Goal: Check status: Check status

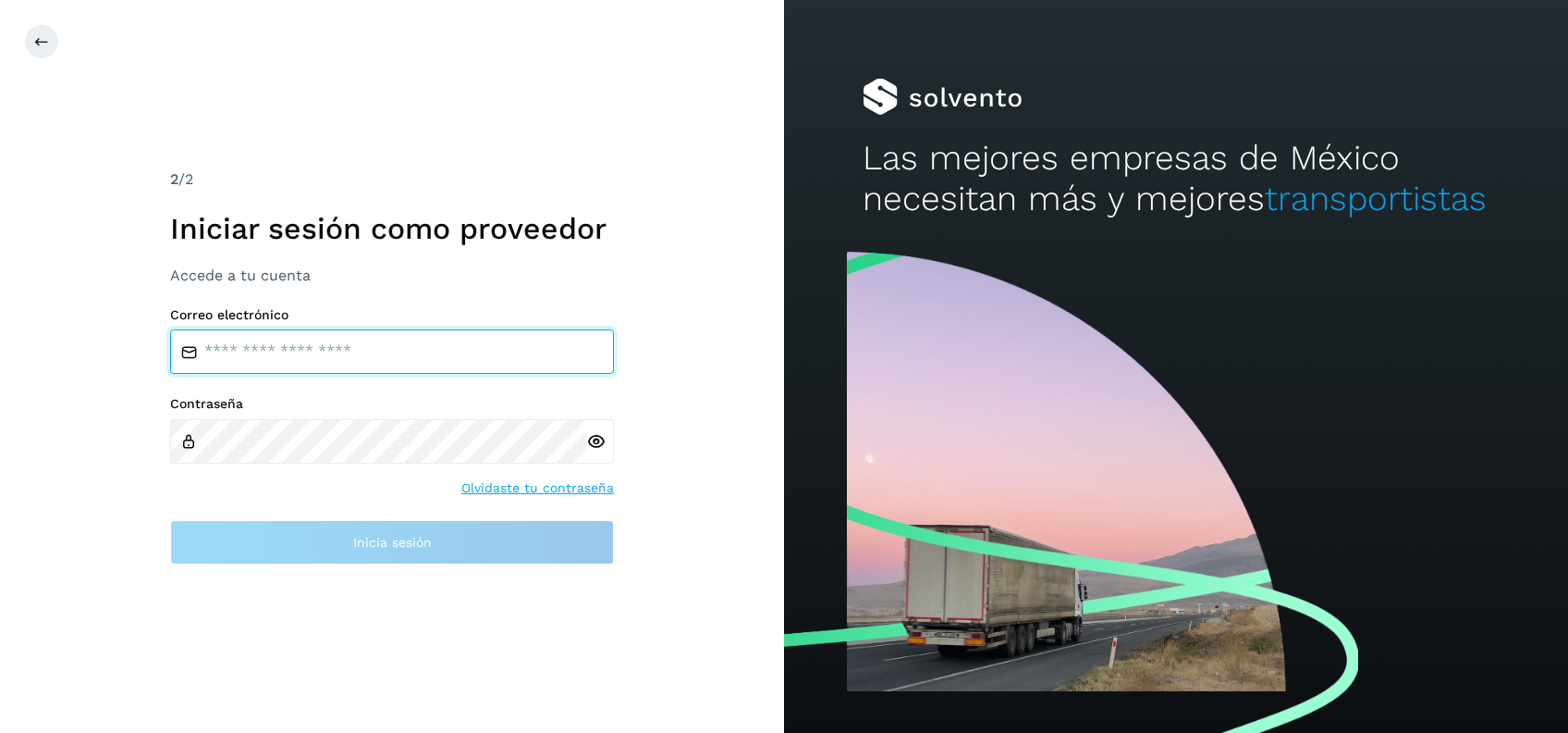
type input "**********"
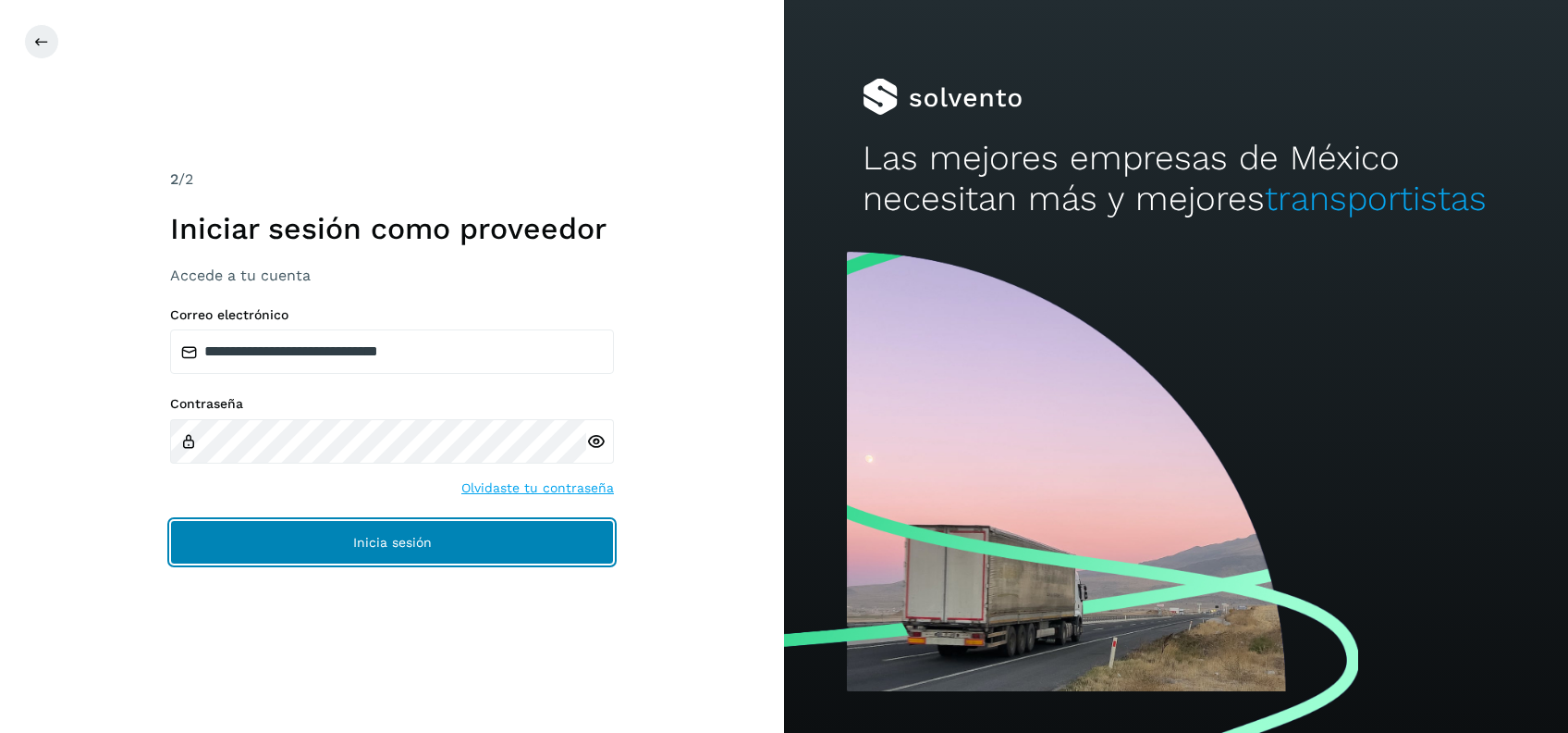
click at [454, 540] on button "Inicia sesión" at bounding box center [392, 541] width 443 height 44
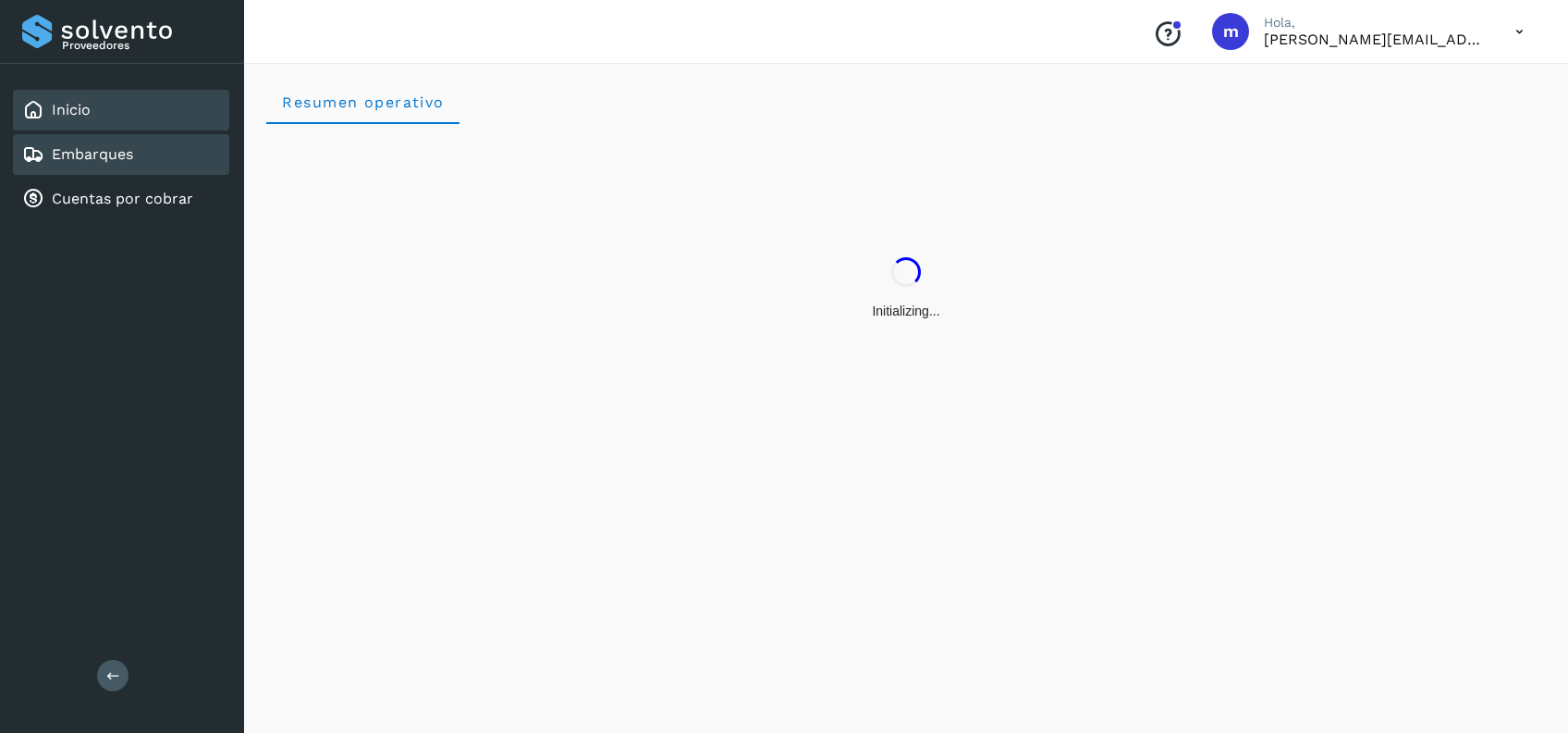
click at [136, 147] on div "Embarques" at bounding box center [121, 154] width 216 height 40
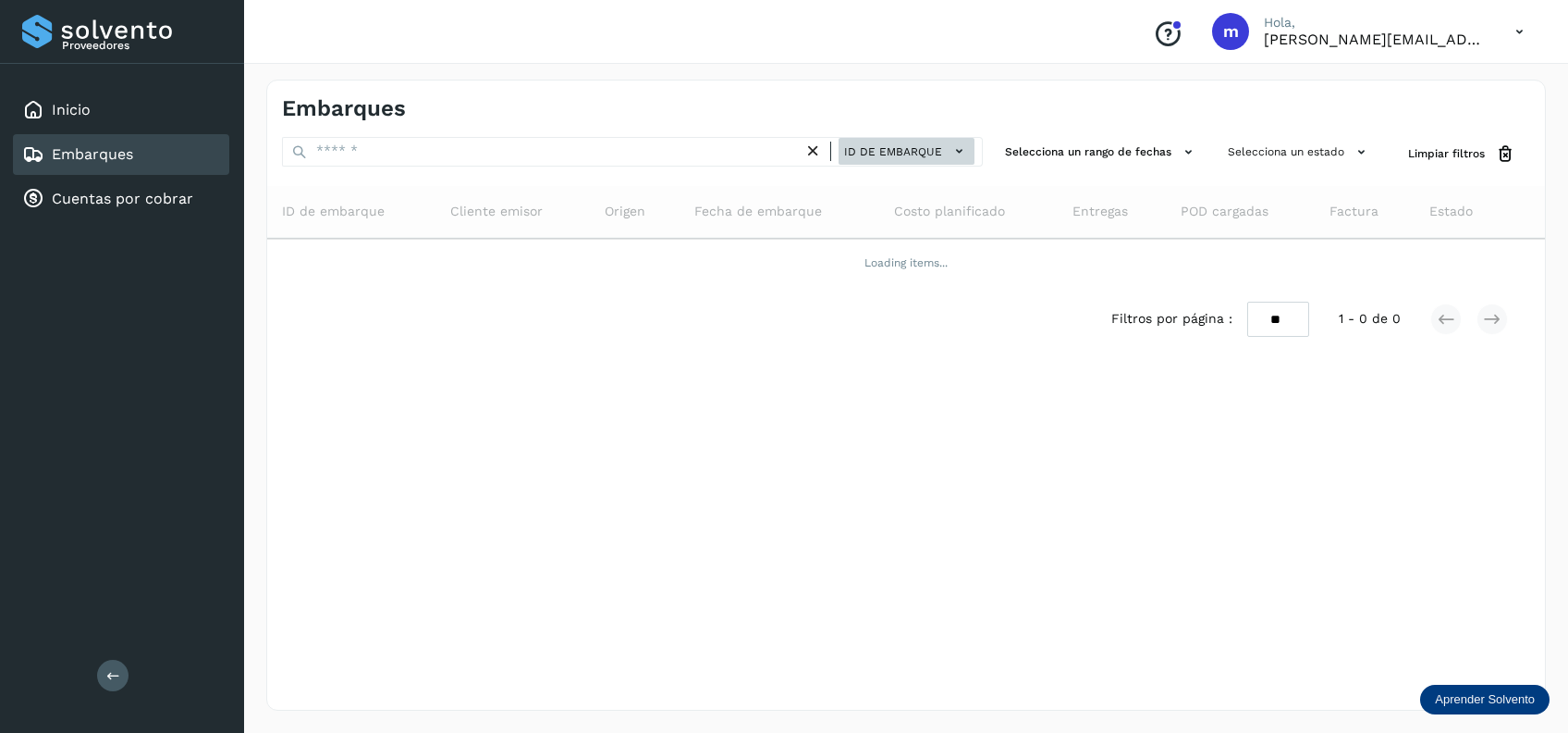
click at [881, 160] on button "ID de embarque" at bounding box center [906, 151] width 136 height 27
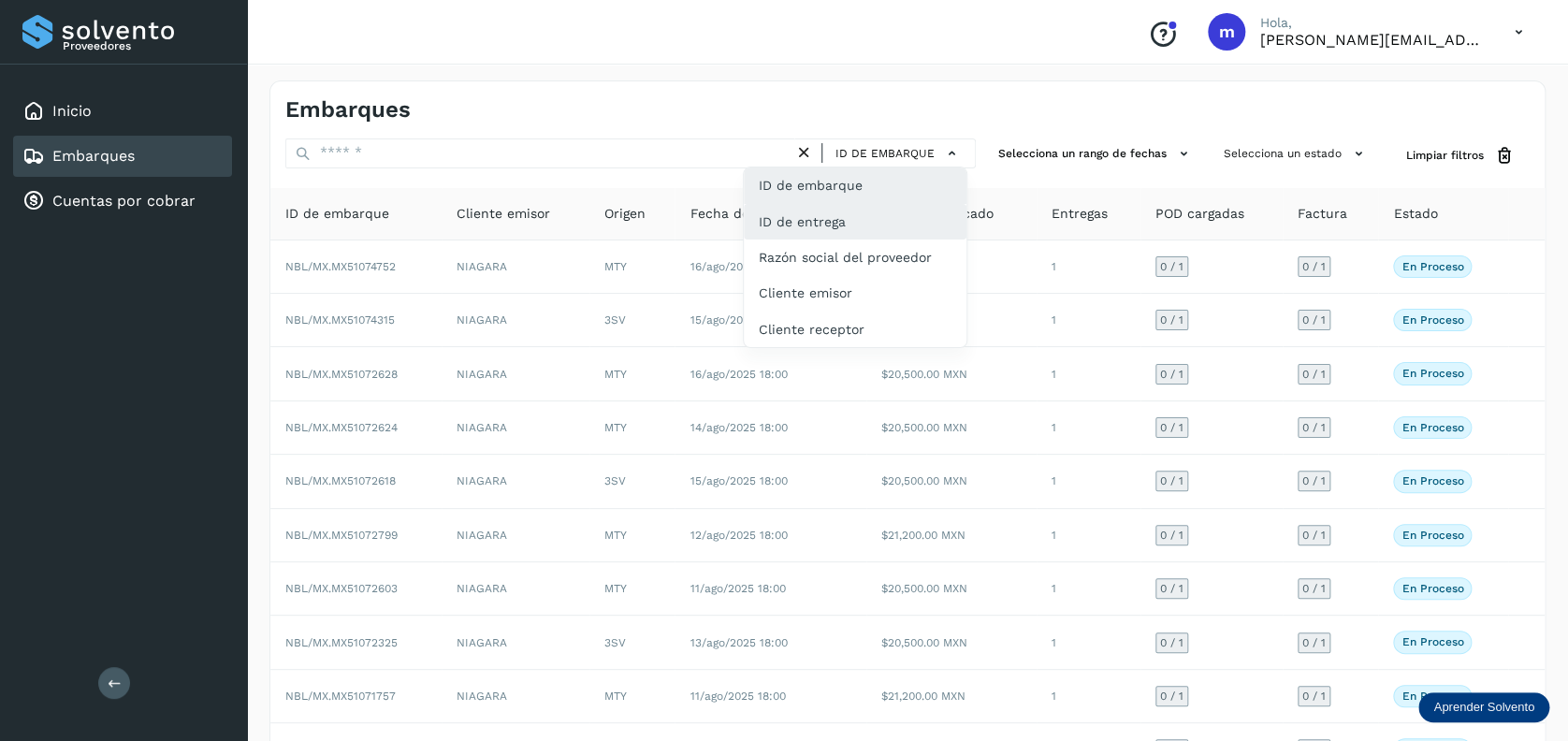
click at [888, 275] on div "ID de entrega" at bounding box center [855, 293] width 223 height 36
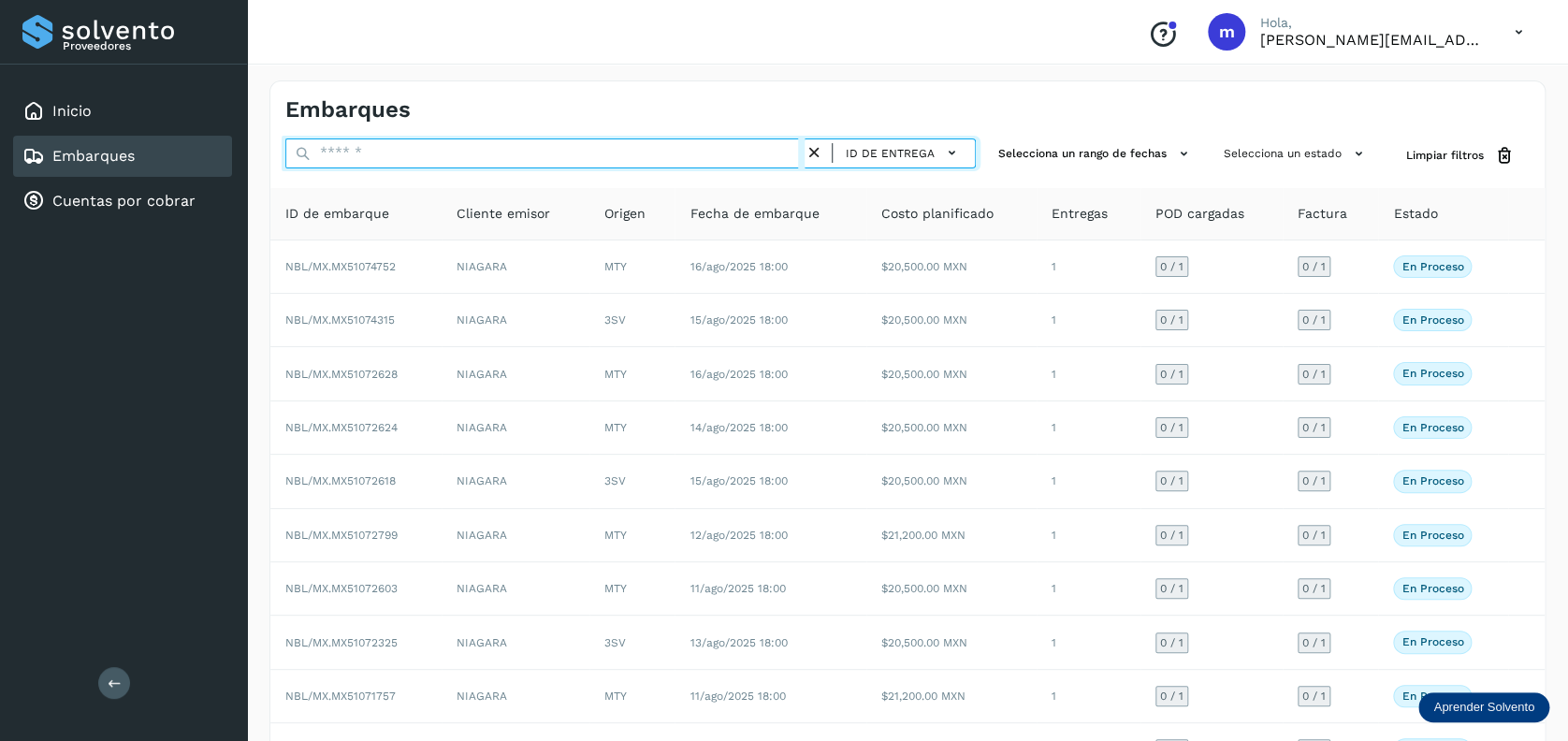
click at [561, 160] on input "text" at bounding box center [544, 153] width 519 height 30
paste input "**********"
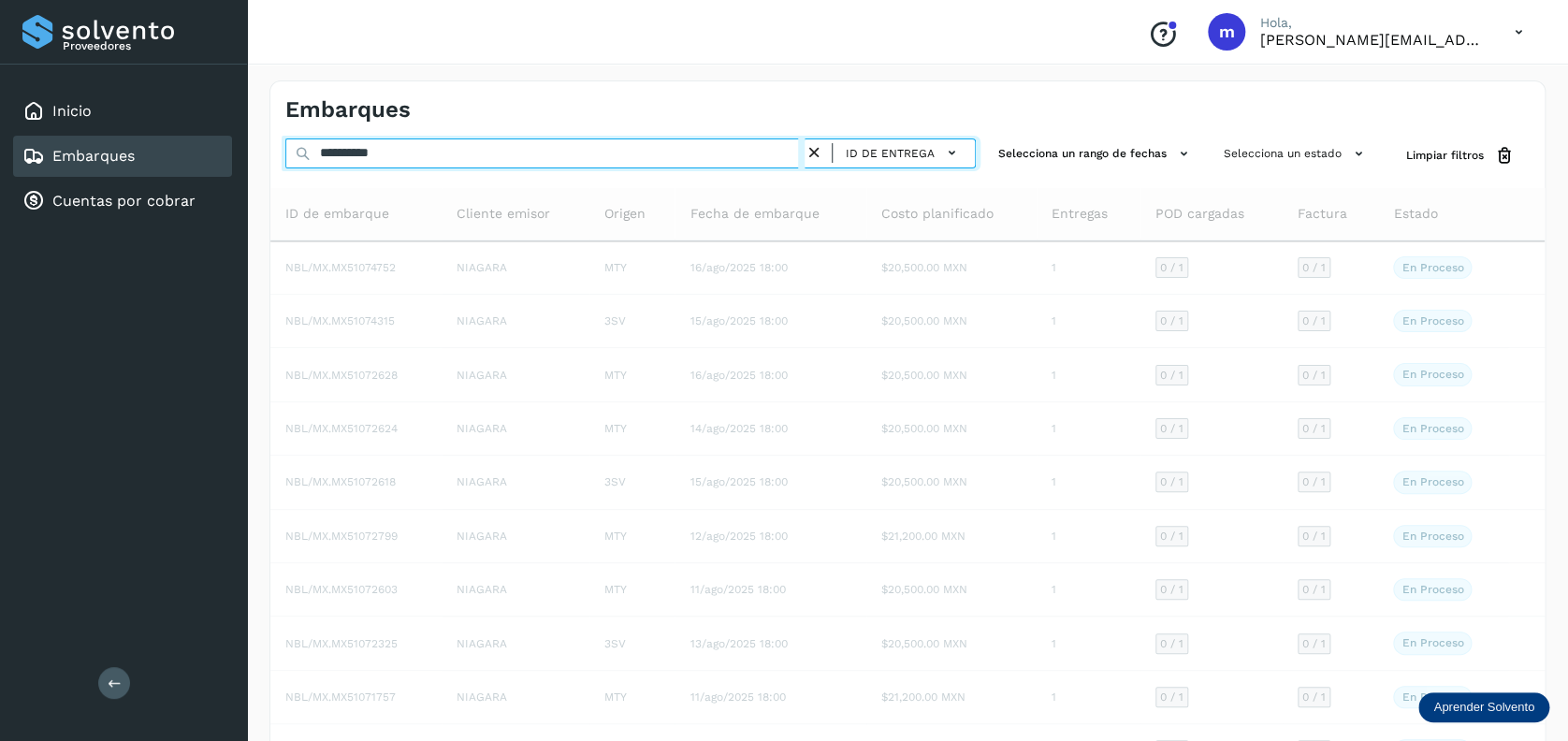
type input "**********"
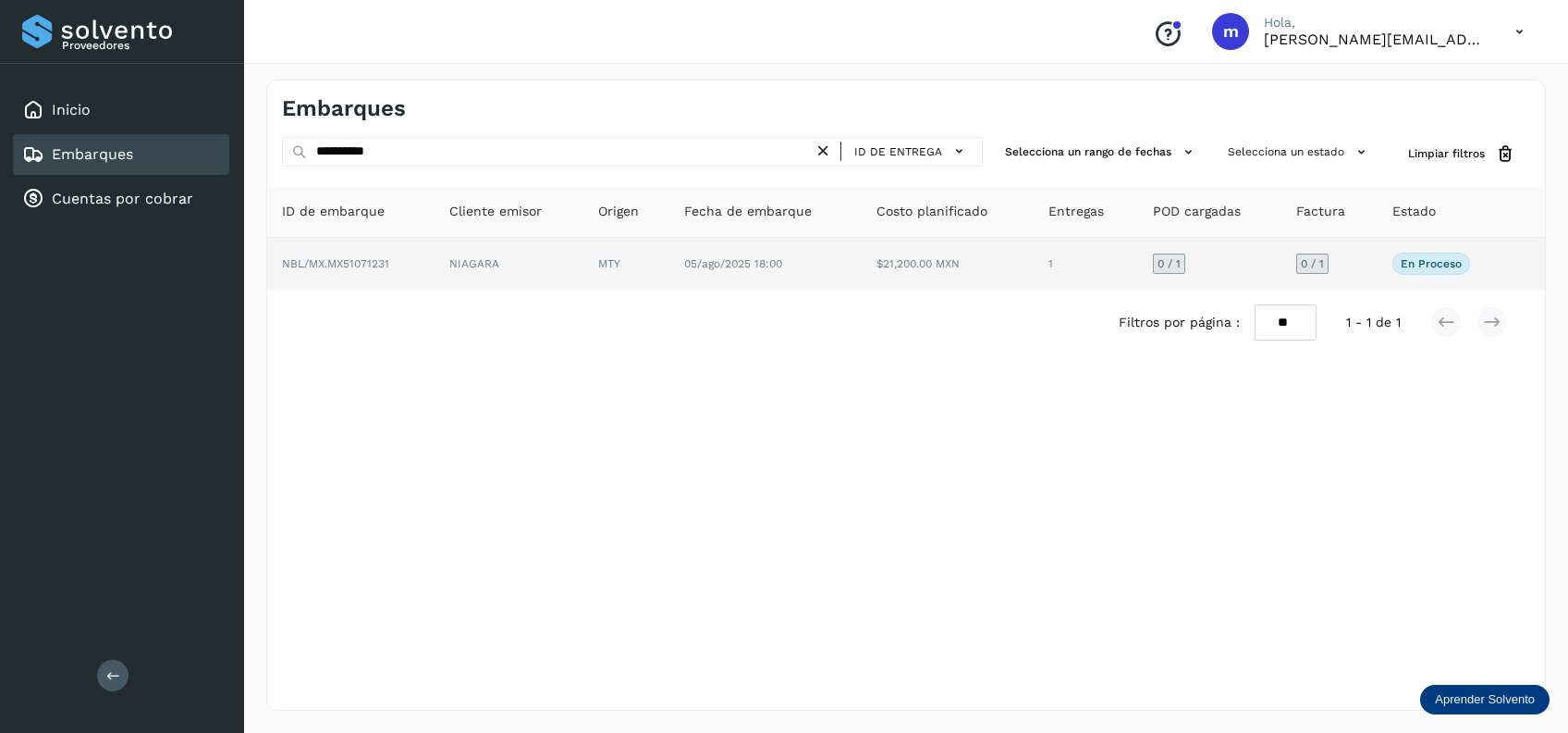
click at [1034, 265] on td "$21,200.00 MXN" at bounding box center [1086, 263] width 105 height 51
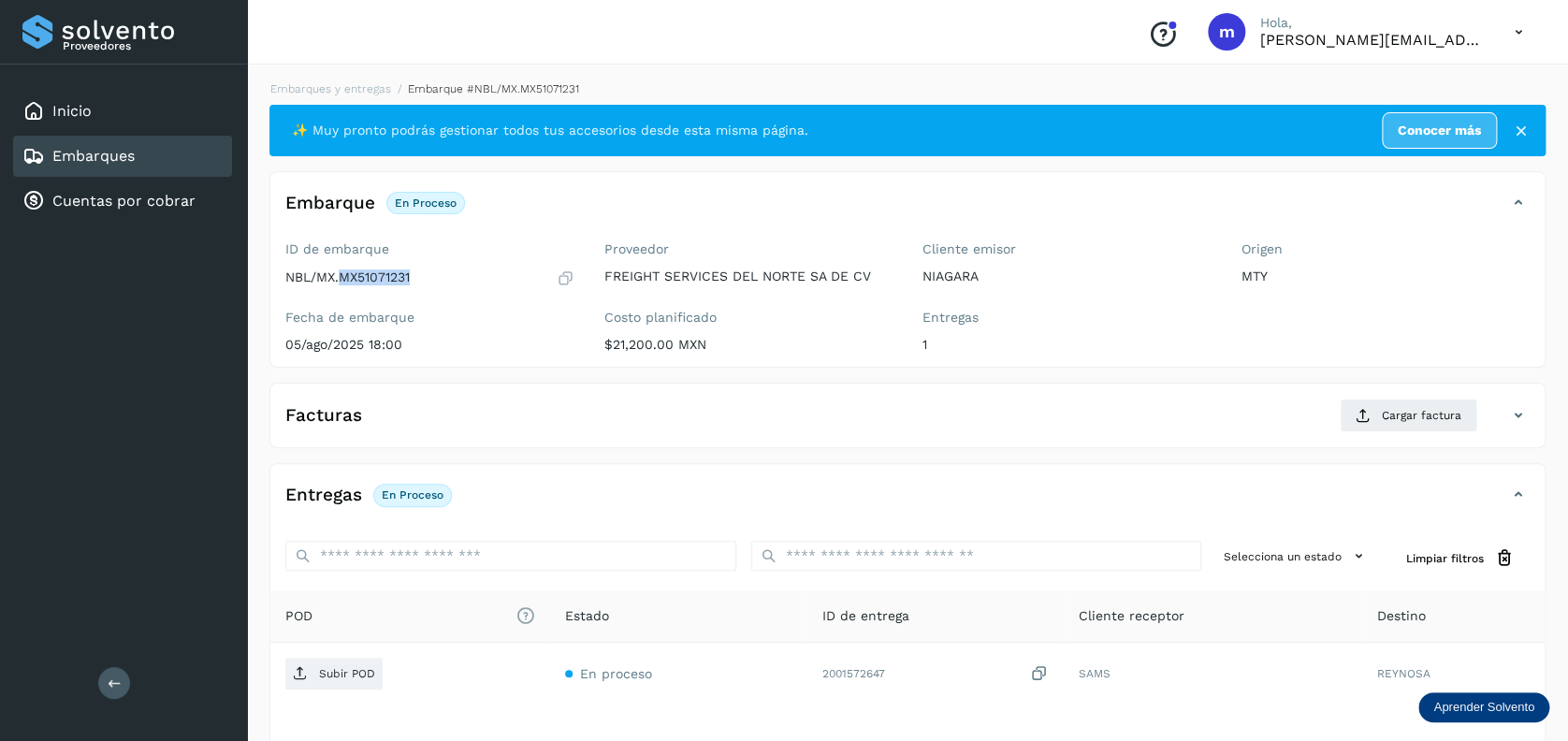
drag, startPoint x: 341, startPoint y: 275, endPoint x: 418, endPoint y: 270, distance: 77.2
click at [418, 270] on div "NBL/MX.MX51071231" at bounding box center [429, 278] width 289 height 19
copy p "MX51071231"
click at [1416, 421] on span "Cargar factura" at bounding box center [1421, 415] width 80 height 17
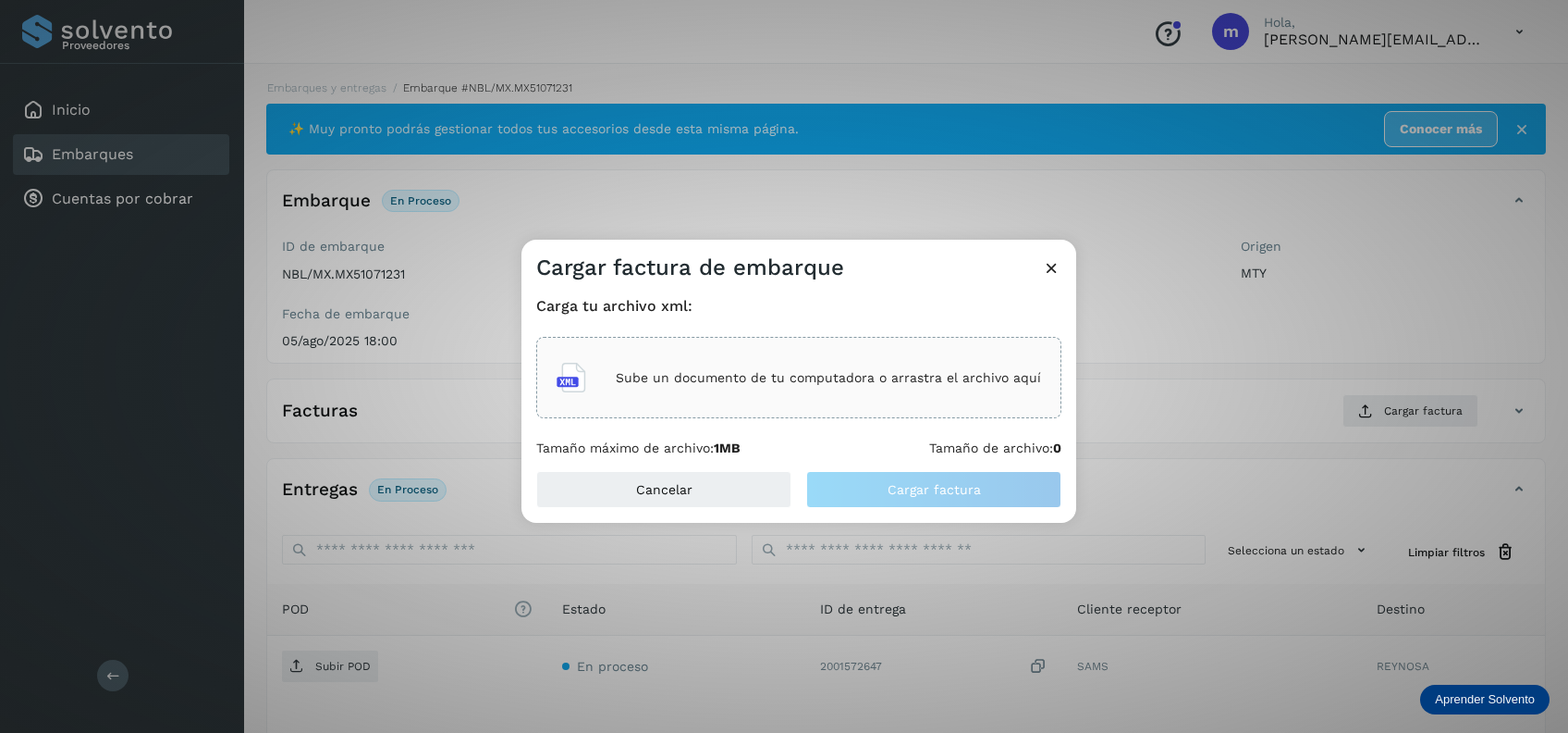
click at [827, 372] on p "Sube un documento de tu computadora o arrastra el archivo aquí" at bounding box center [828, 377] width 426 height 16
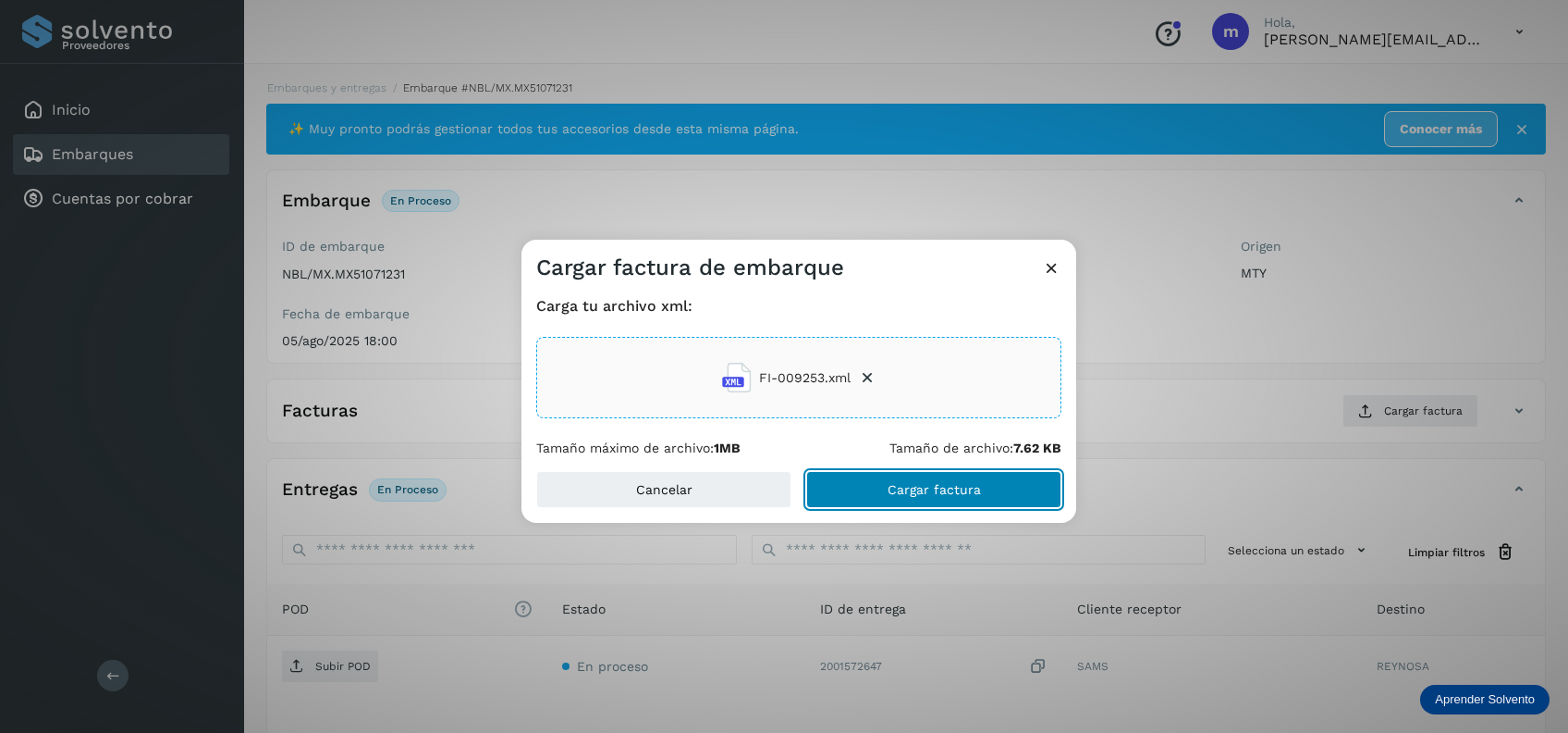
click at [977, 486] on span "Cargar factura" at bounding box center [935, 490] width 94 height 13
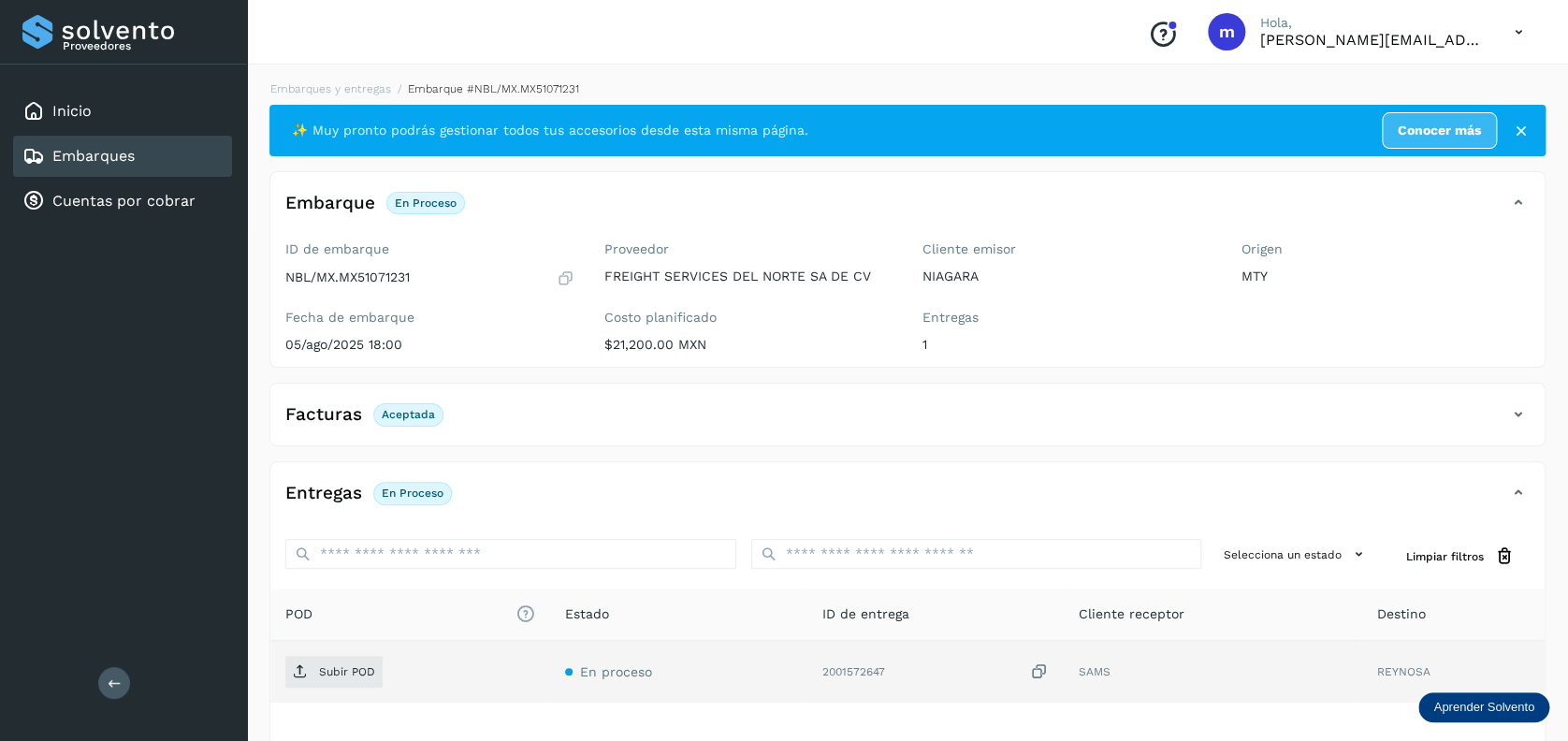
click at [1045, 667] on icon at bounding box center [1040, 672] width 19 height 20
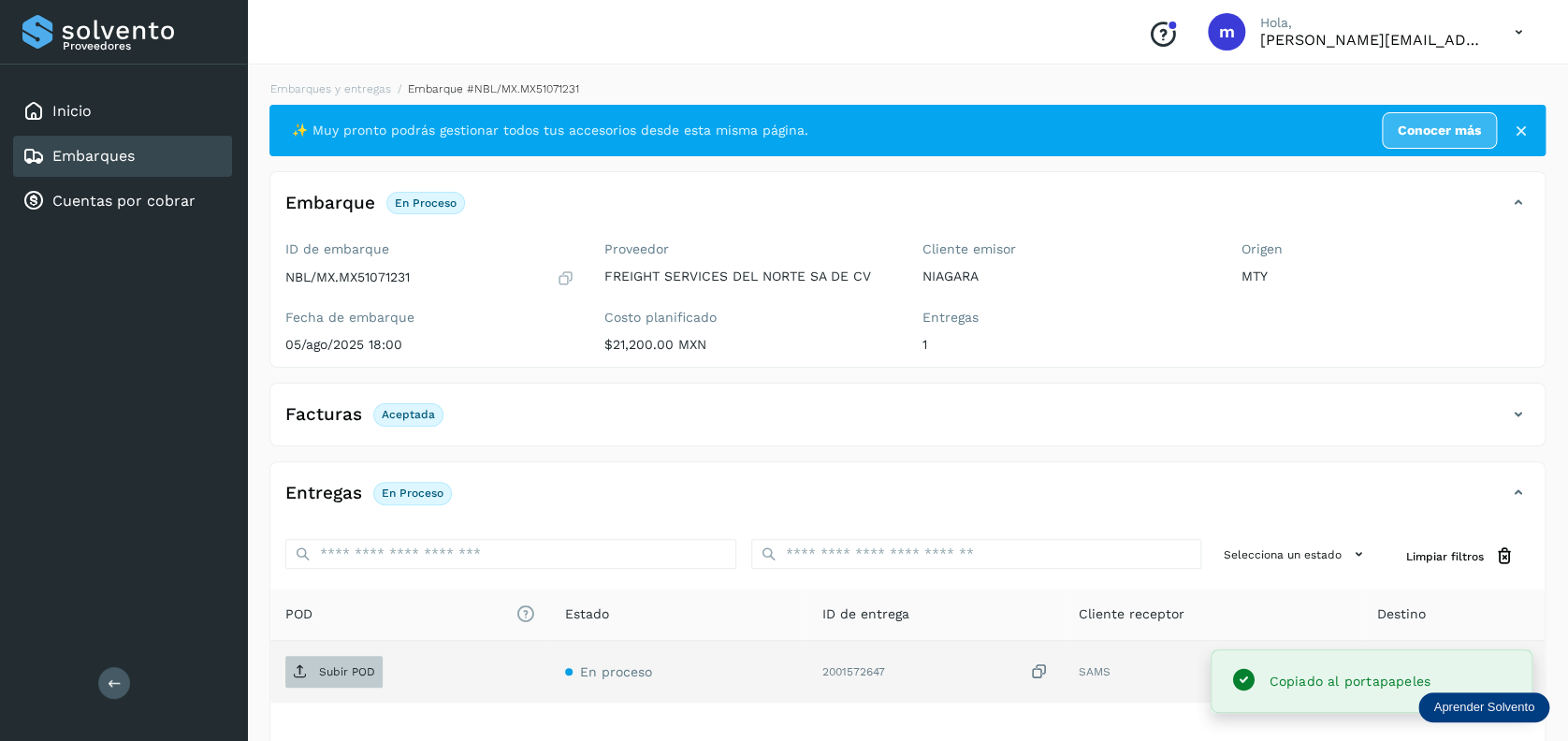
click at [345, 668] on p "Subir POD" at bounding box center [347, 672] width 56 height 13
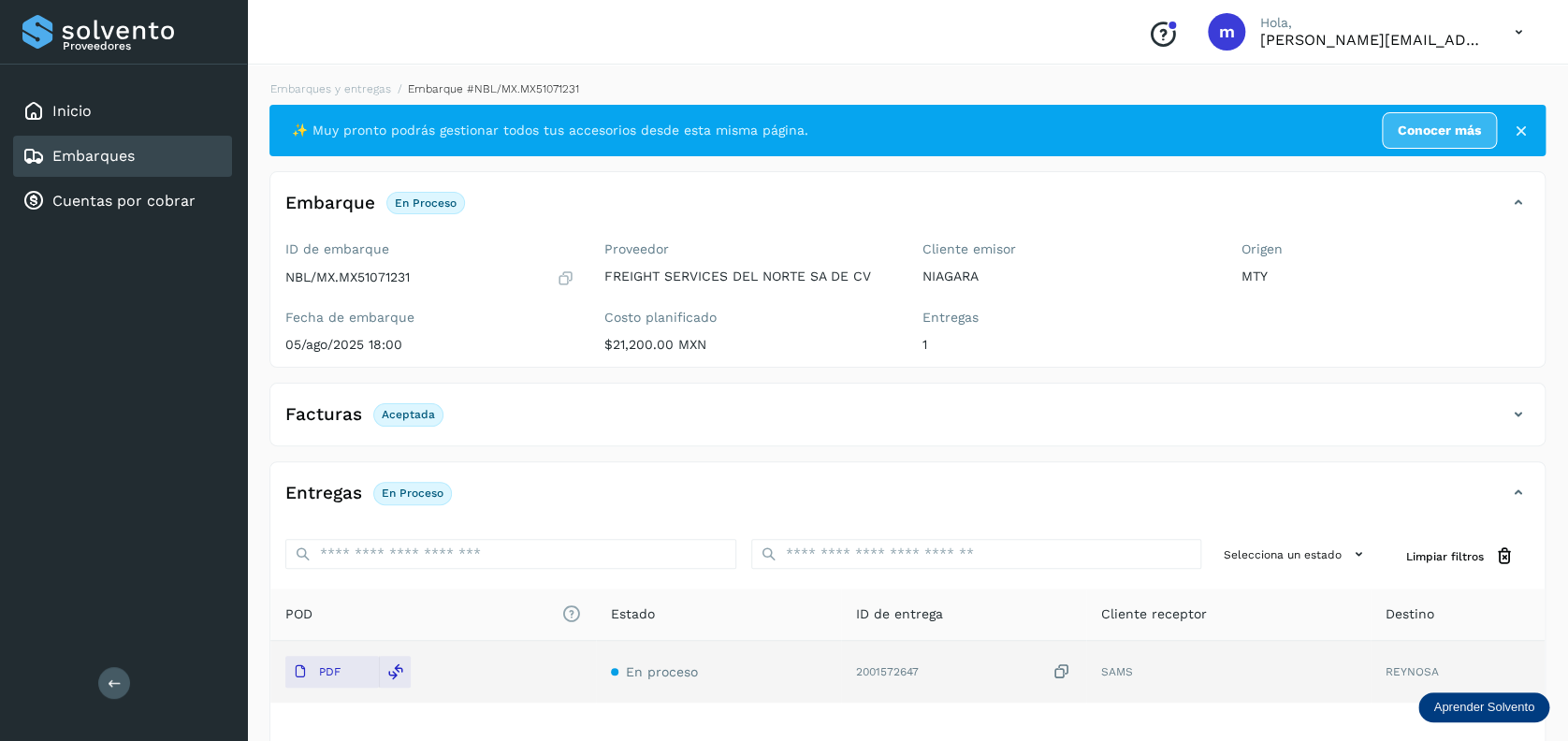
click at [168, 147] on div "Embarques" at bounding box center [122, 155] width 219 height 41
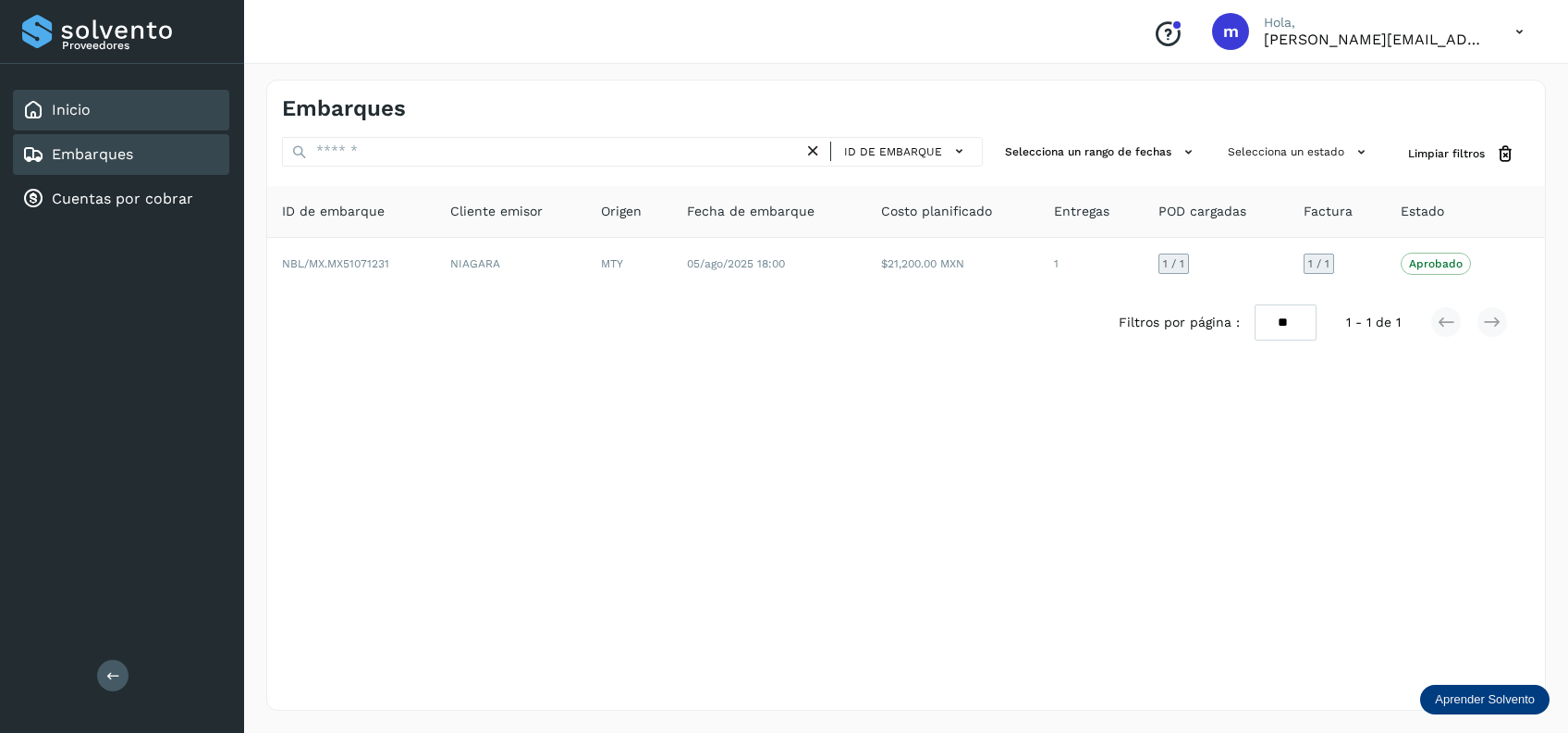
click at [142, 122] on div "Inicio" at bounding box center [121, 110] width 216 height 40
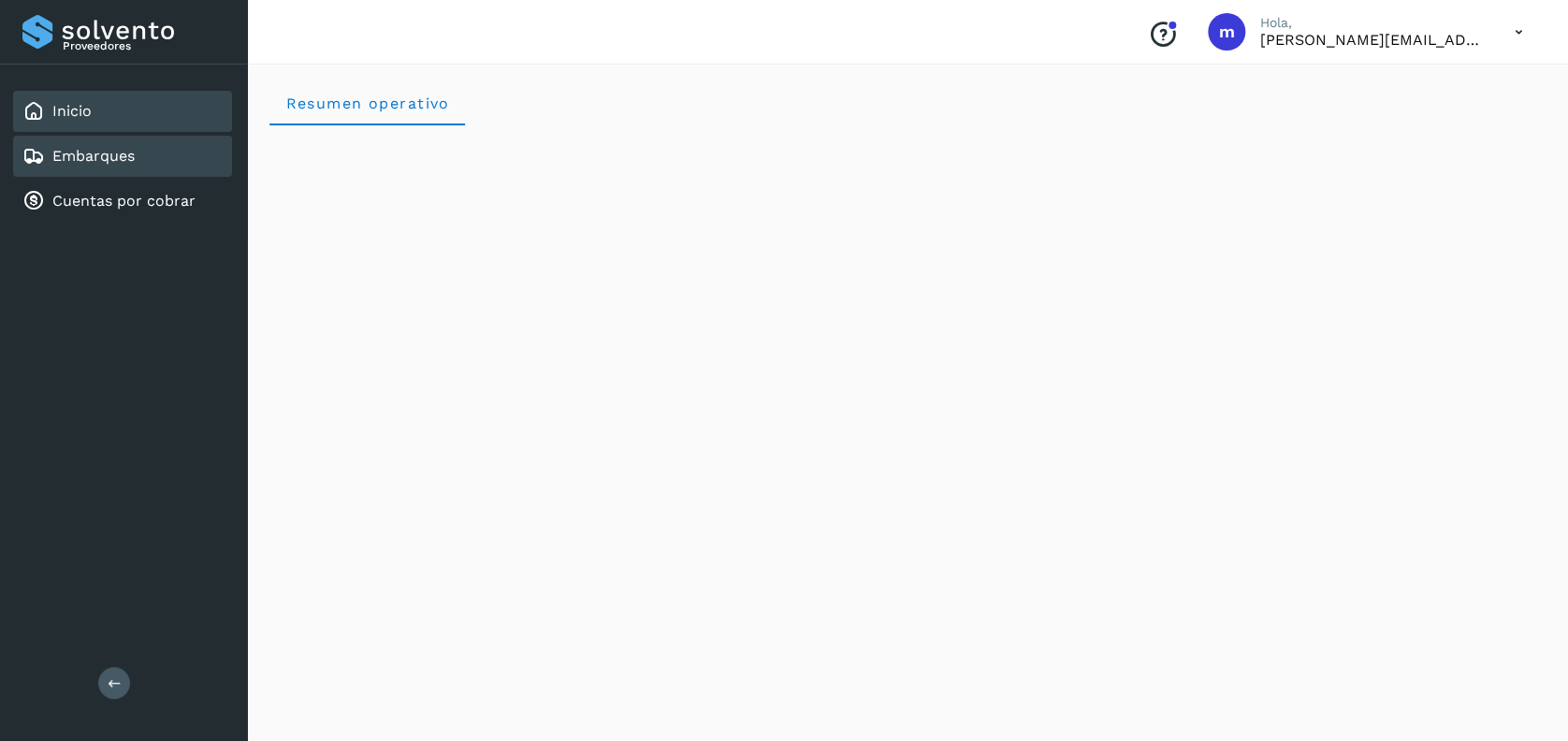
click at [174, 150] on div "Embarques" at bounding box center [122, 155] width 219 height 41
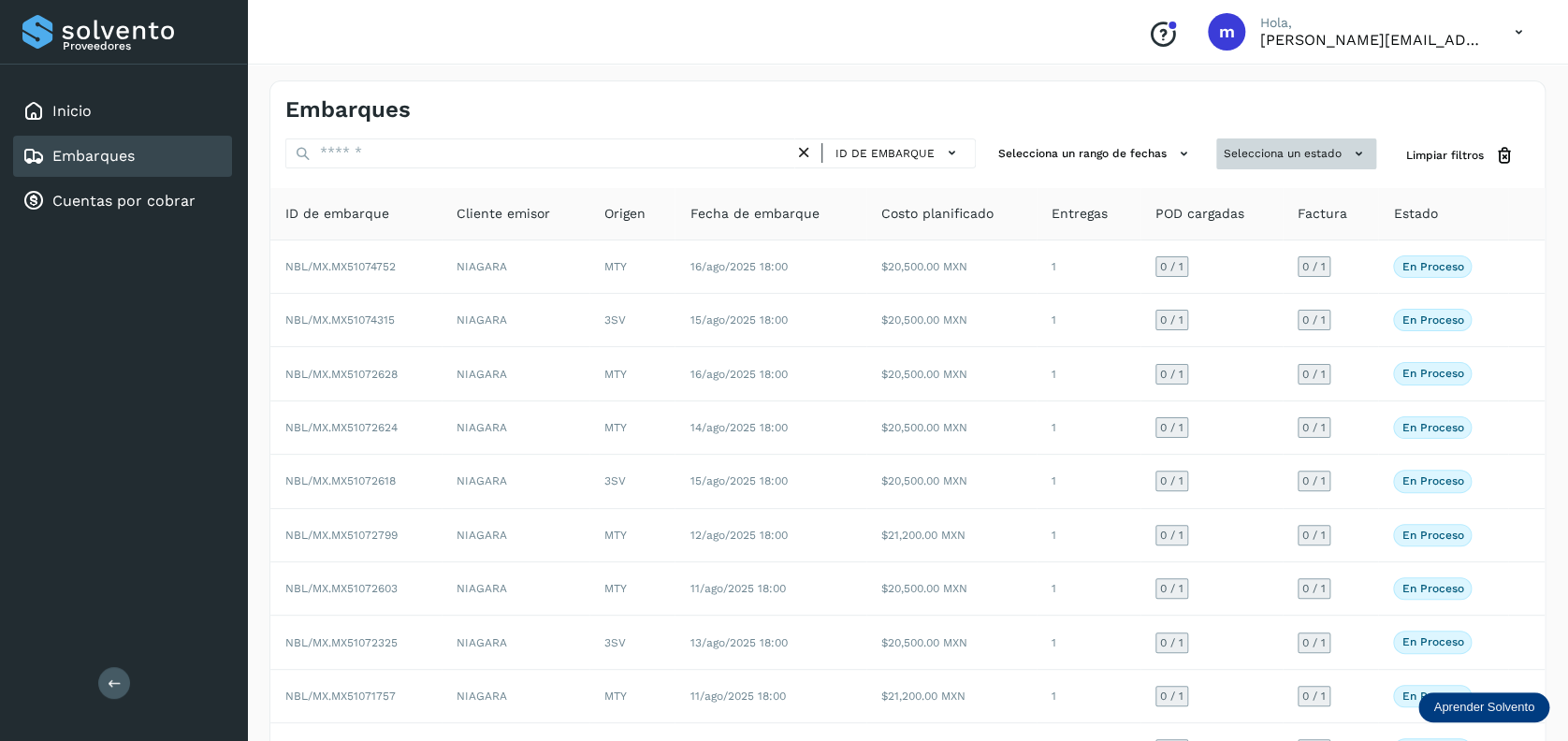
click at [1345, 157] on button "Selecciona un estado" at bounding box center [1296, 153] width 160 height 31
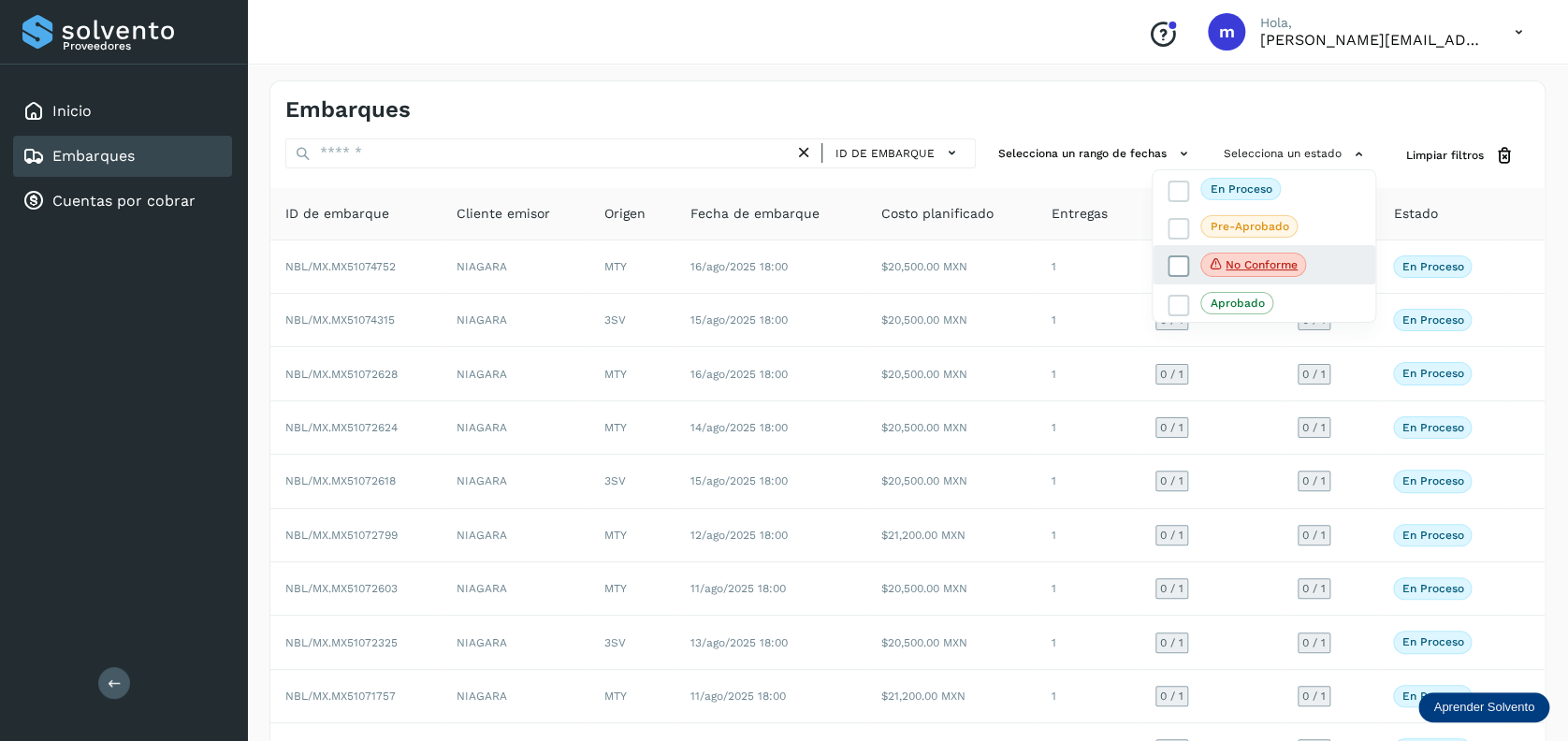
click at [1274, 260] on p "No conforme" at bounding box center [1261, 265] width 72 height 13
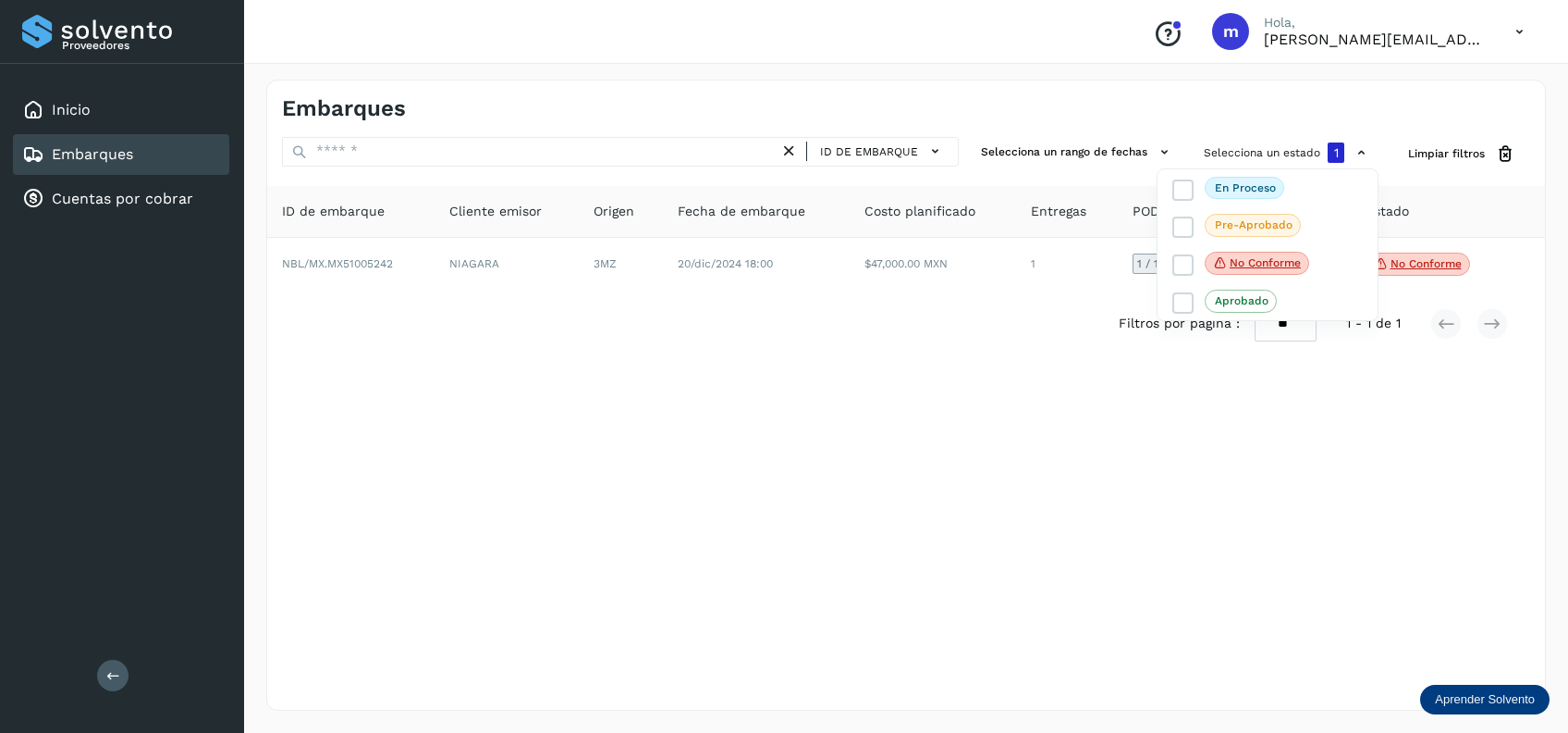
click at [1143, 589] on div at bounding box center [784, 366] width 1568 height 733
click at [793, 155] on icon at bounding box center [789, 151] width 20 height 20
click at [791, 154] on icon at bounding box center [789, 151] width 20 height 20
click at [787, 150] on icon at bounding box center [789, 151] width 20 height 20
click at [791, 150] on icon at bounding box center [789, 151] width 20 height 20
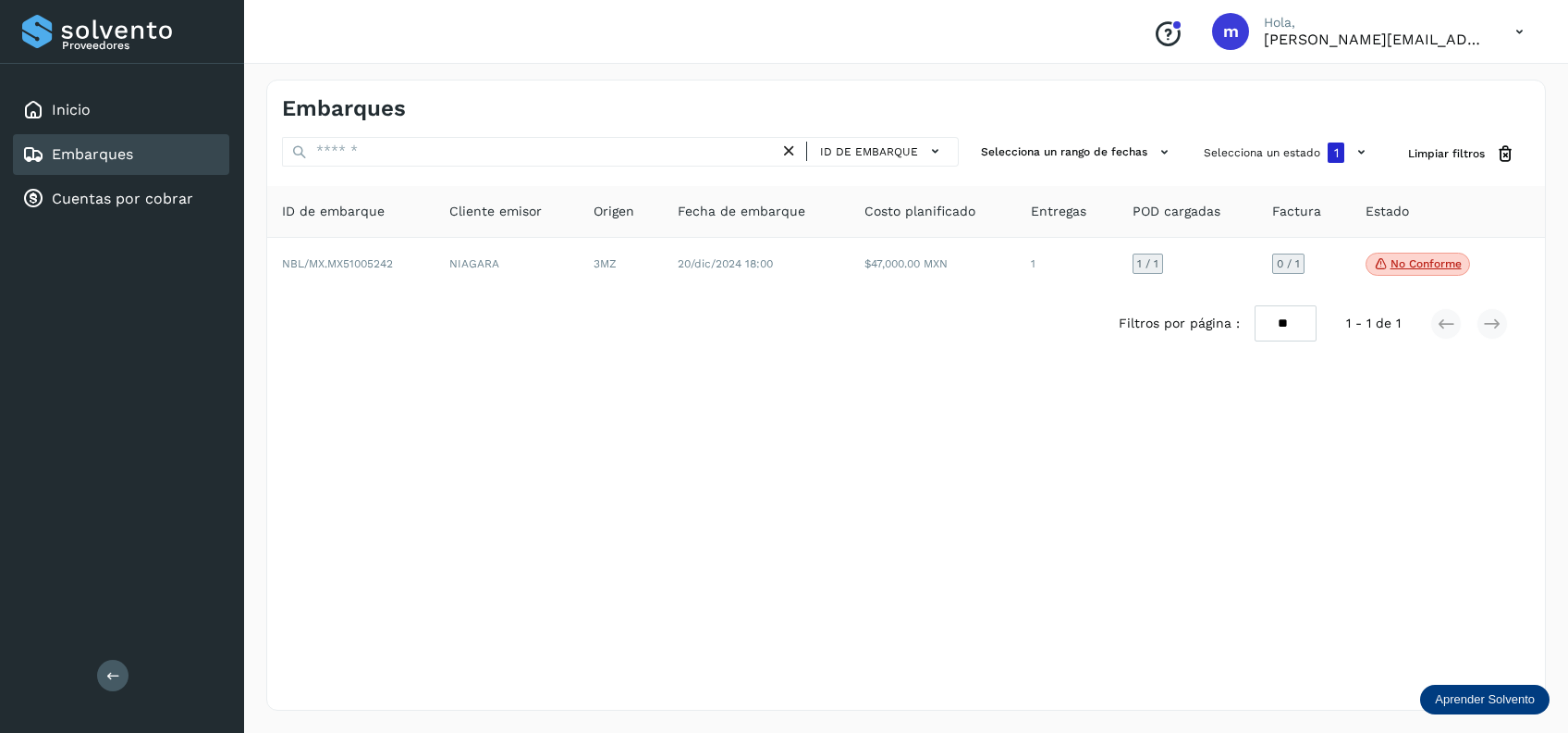
click at [799, 150] on icon at bounding box center [789, 151] width 20 height 20
click at [787, 149] on icon at bounding box center [789, 151] width 20 height 20
click at [795, 149] on icon at bounding box center [789, 151] width 20 height 20
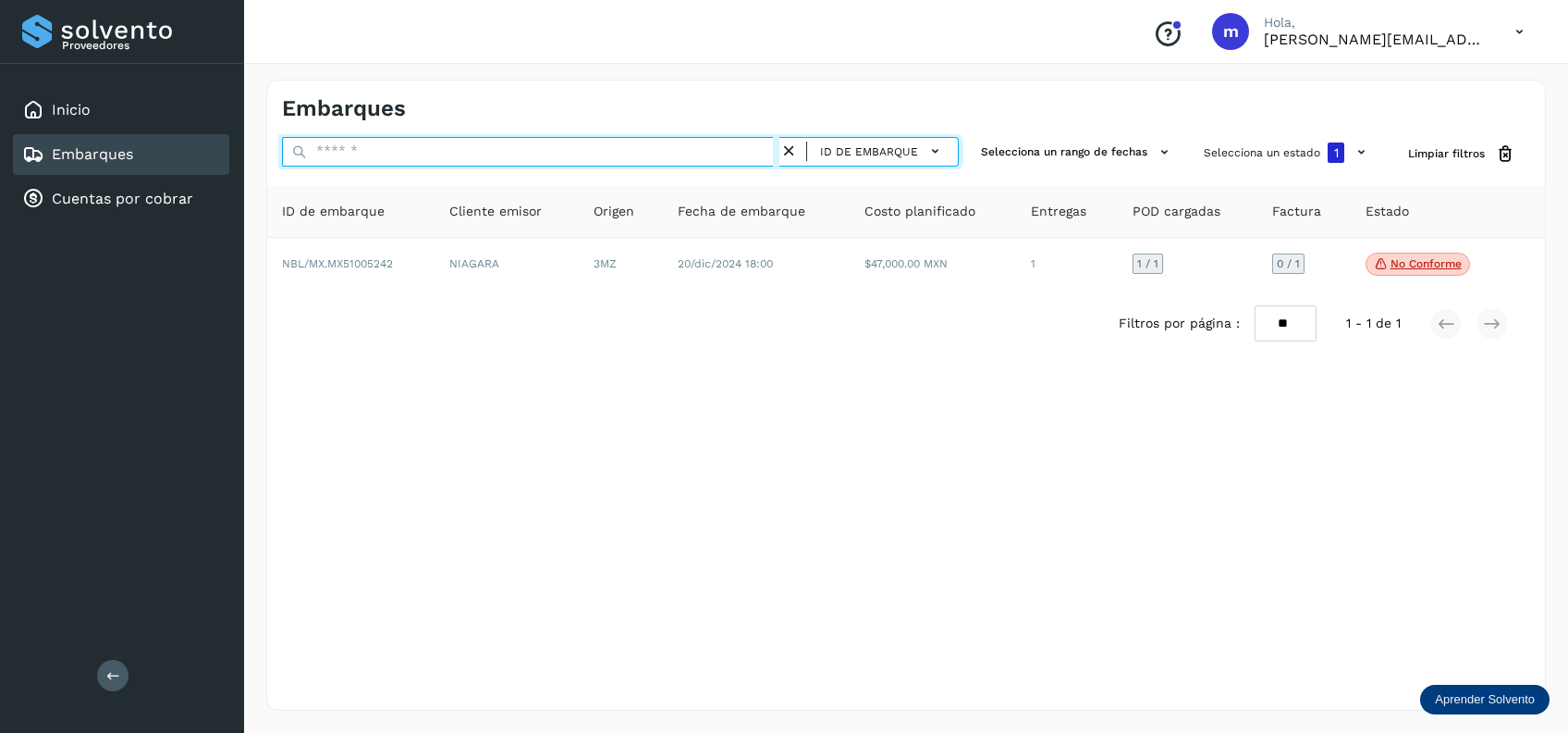
click at [631, 147] on input "text" at bounding box center [530, 152] width 498 height 30
paste input "**********"
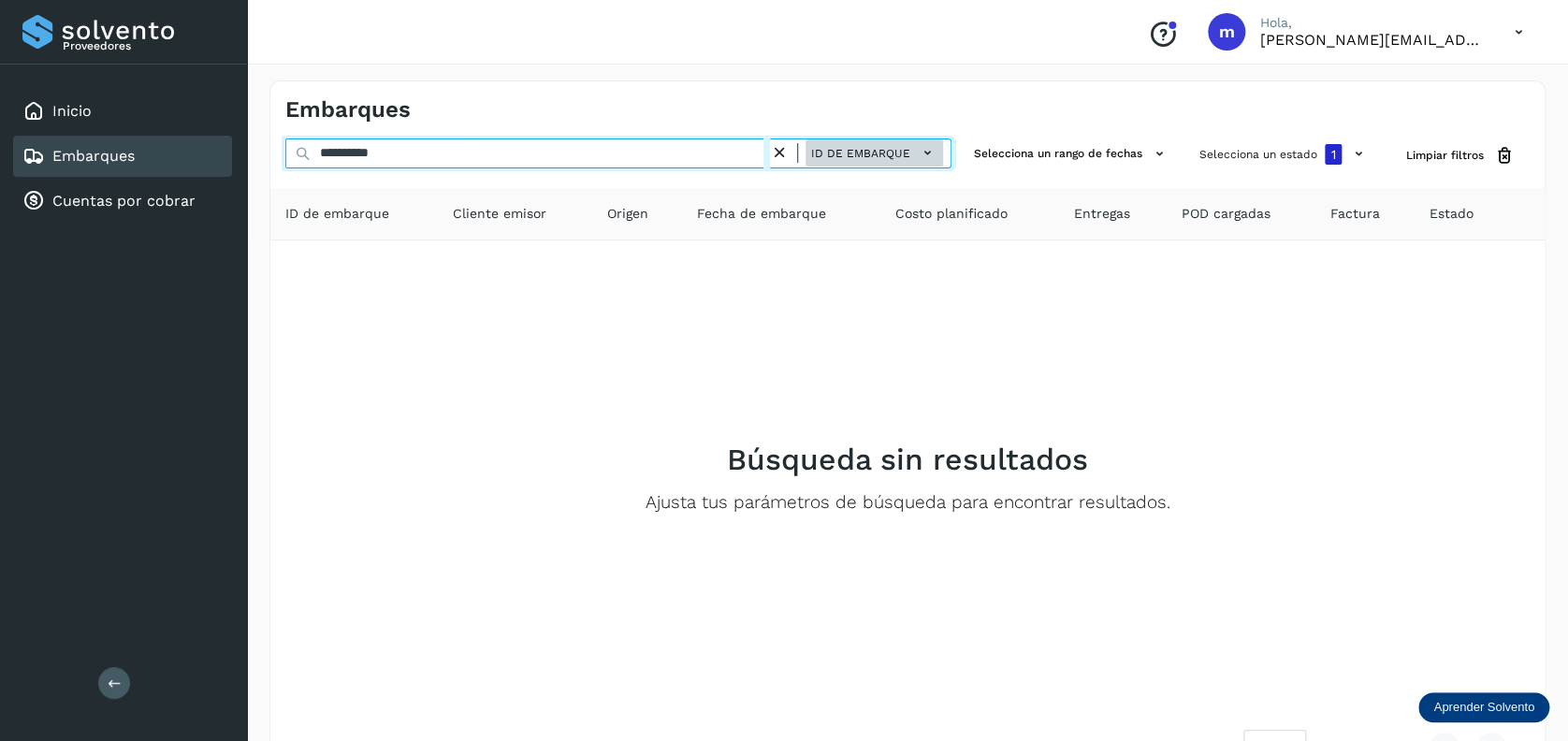
type input "**********"
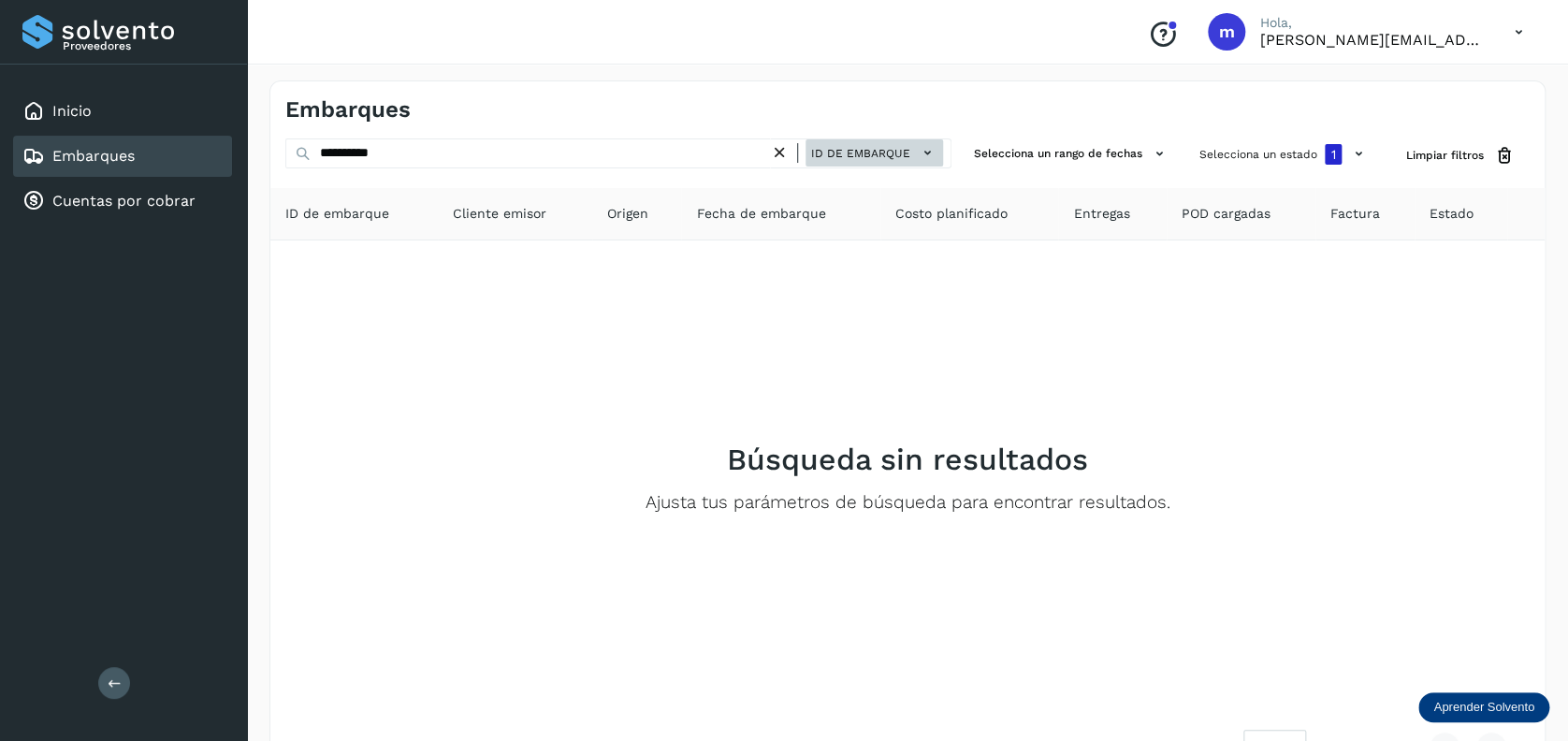
click at [864, 150] on span "ID de embarque" at bounding box center [861, 153] width 99 height 17
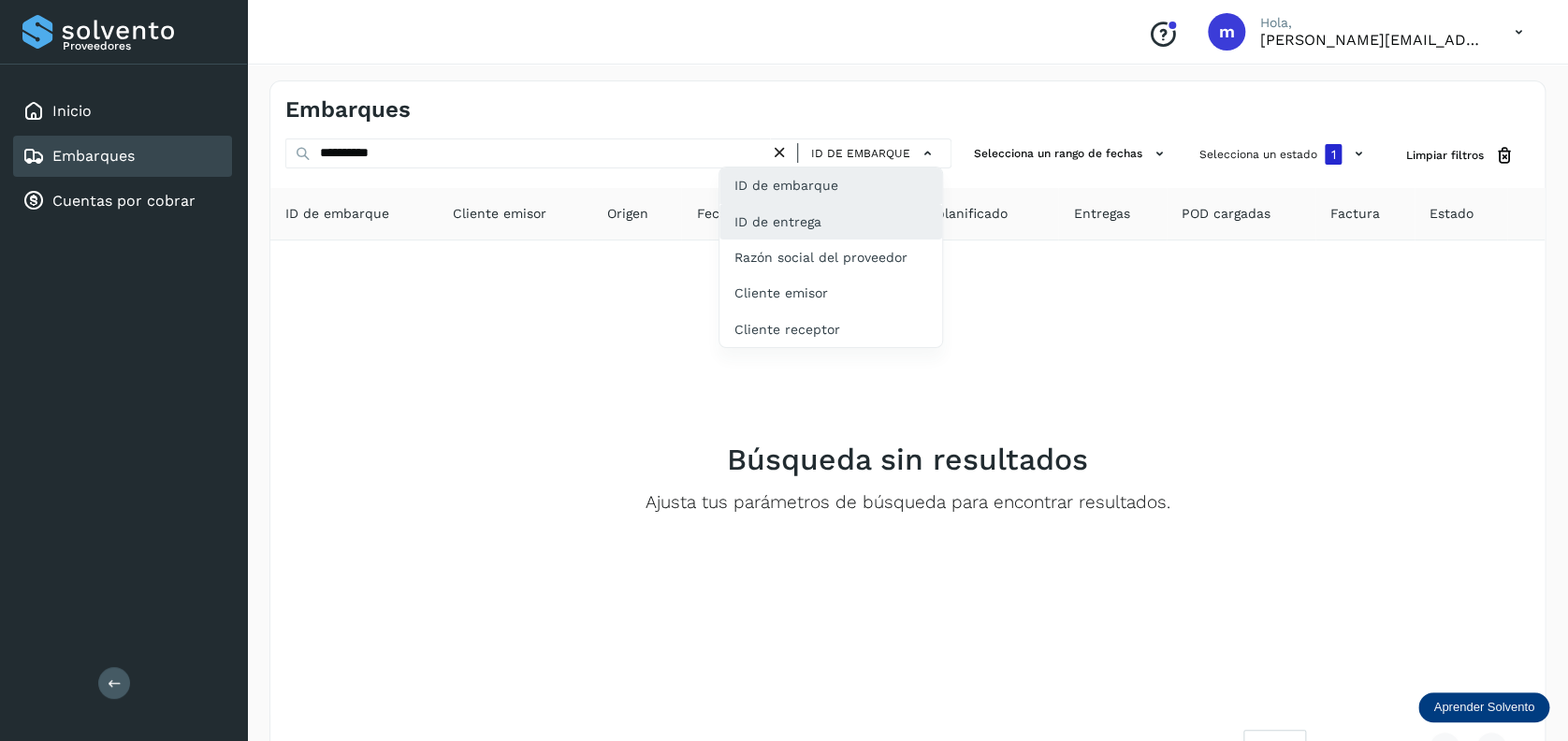
click at [834, 275] on div "ID de entrega" at bounding box center [830, 293] width 223 height 36
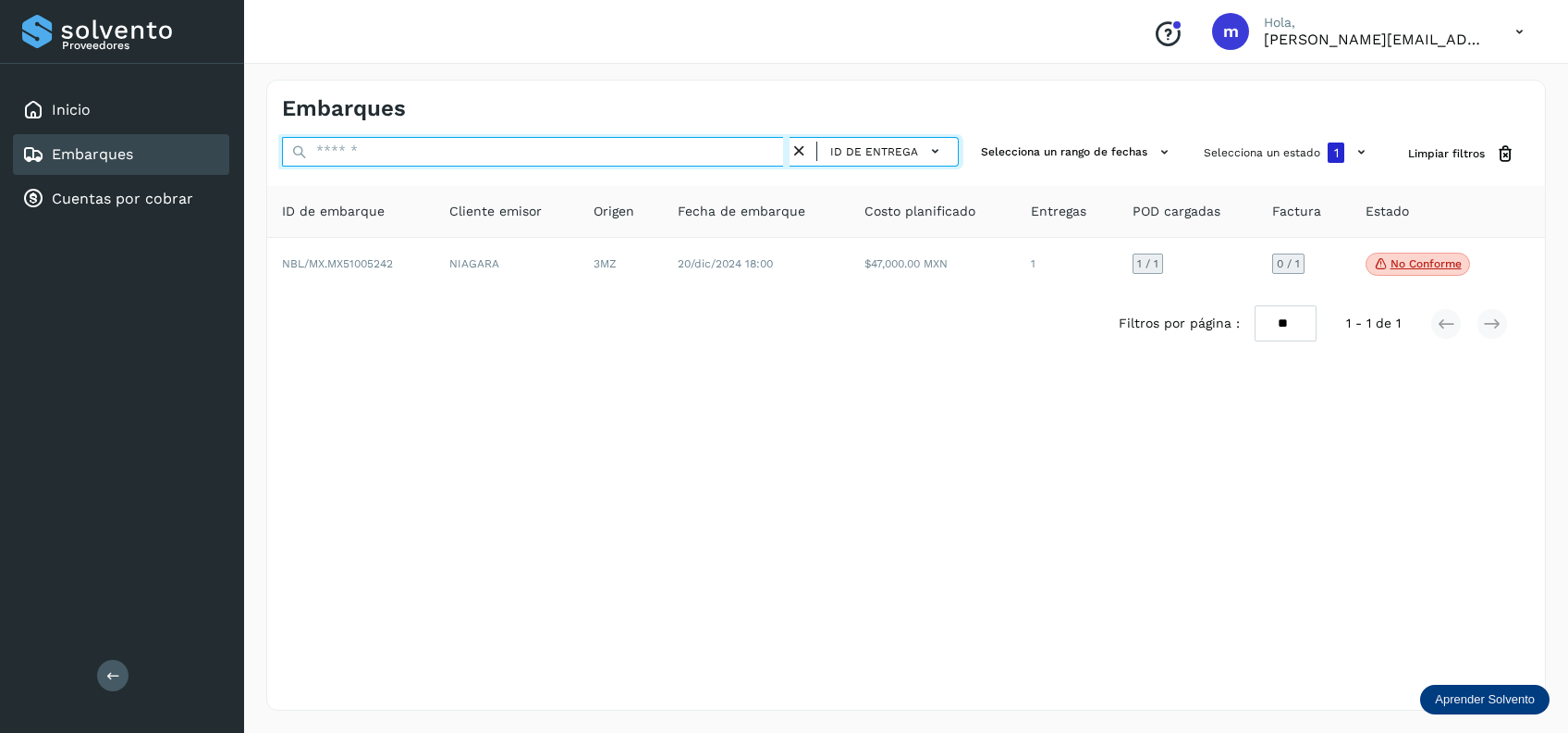
click at [681, 152] on input "text" at bounding box center [535, 152] width 507 height 30
paste input "**********"
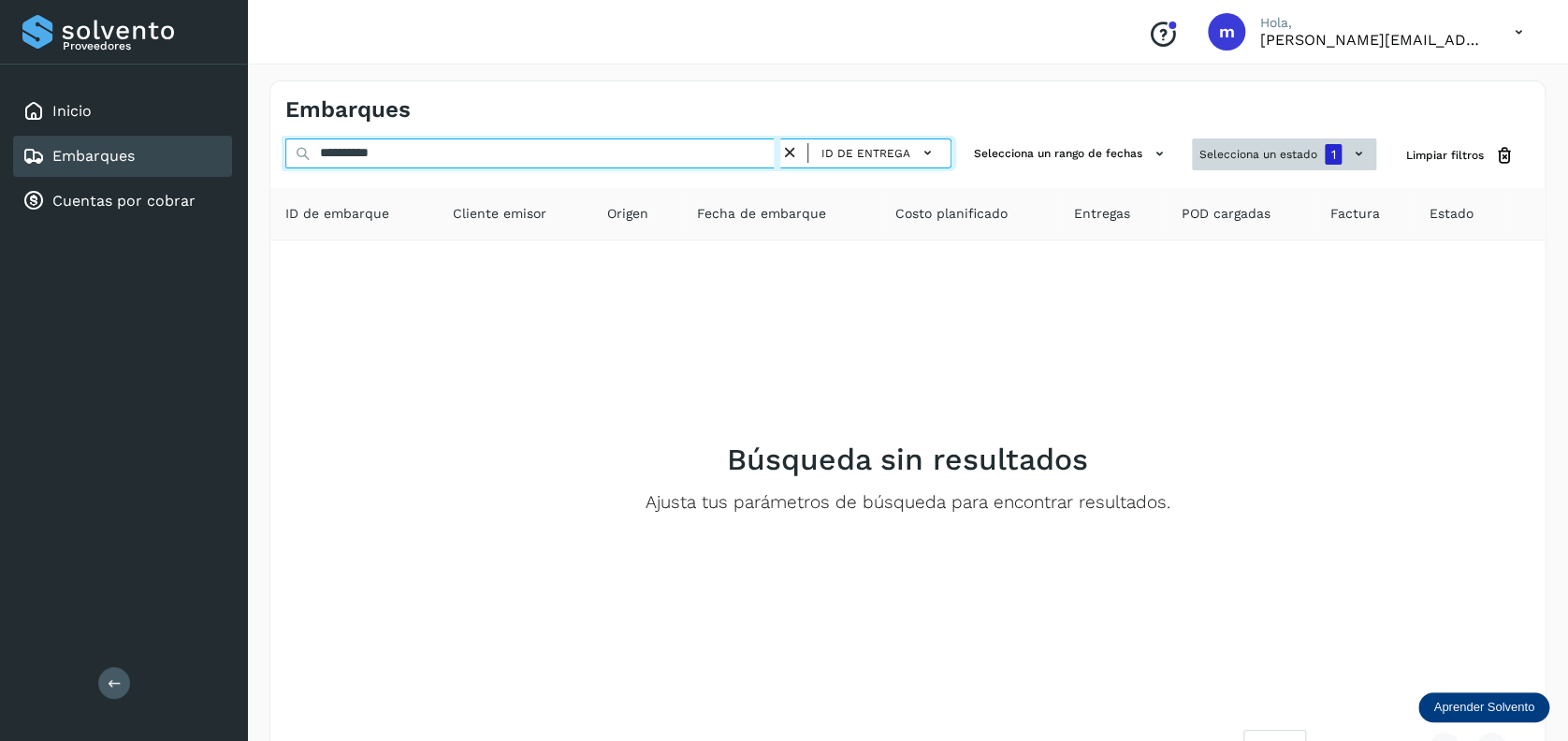
type input "**********"
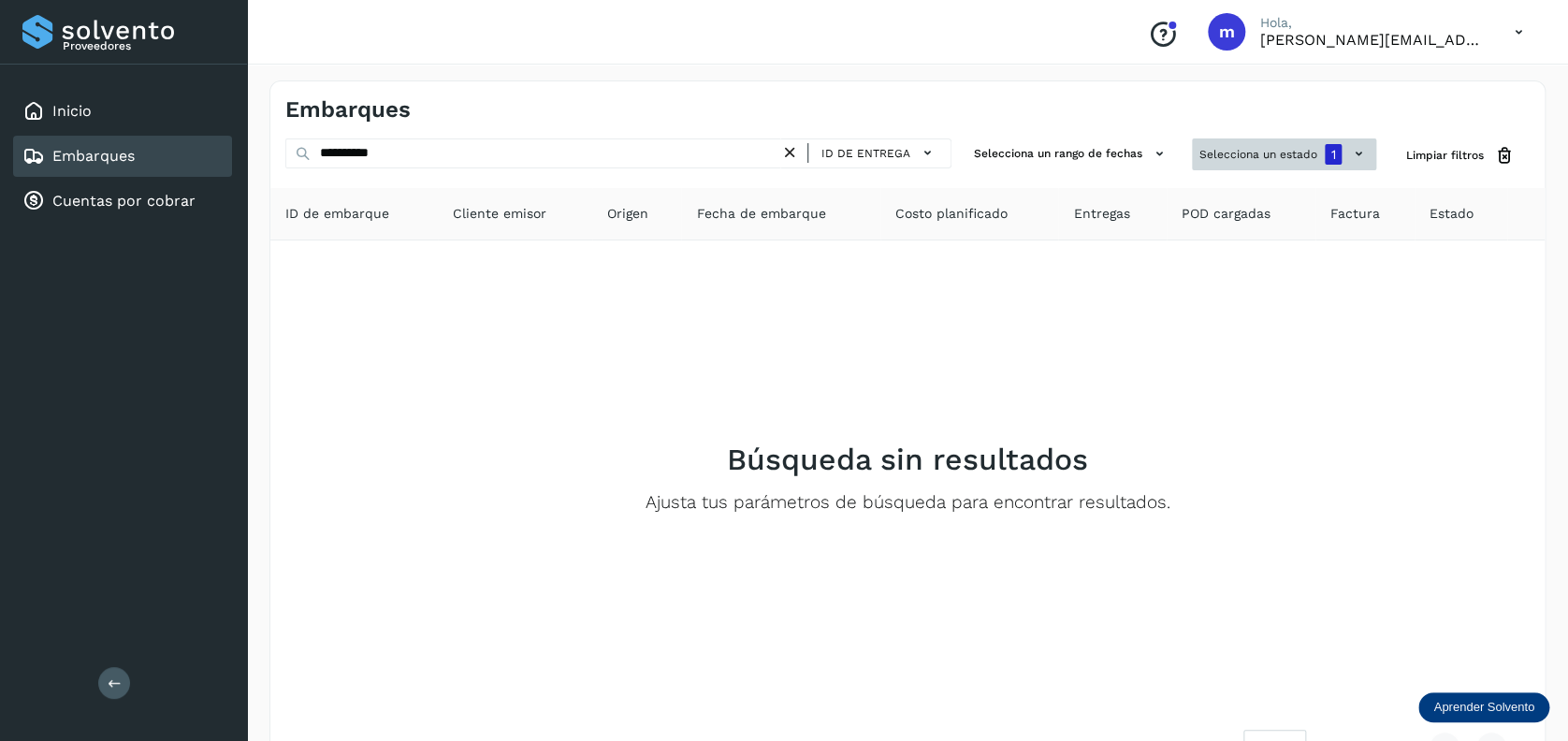
click at [1280, 155] on button "Selecciona un estado 1" at bounding box center [1284, 154] width 185 height 32
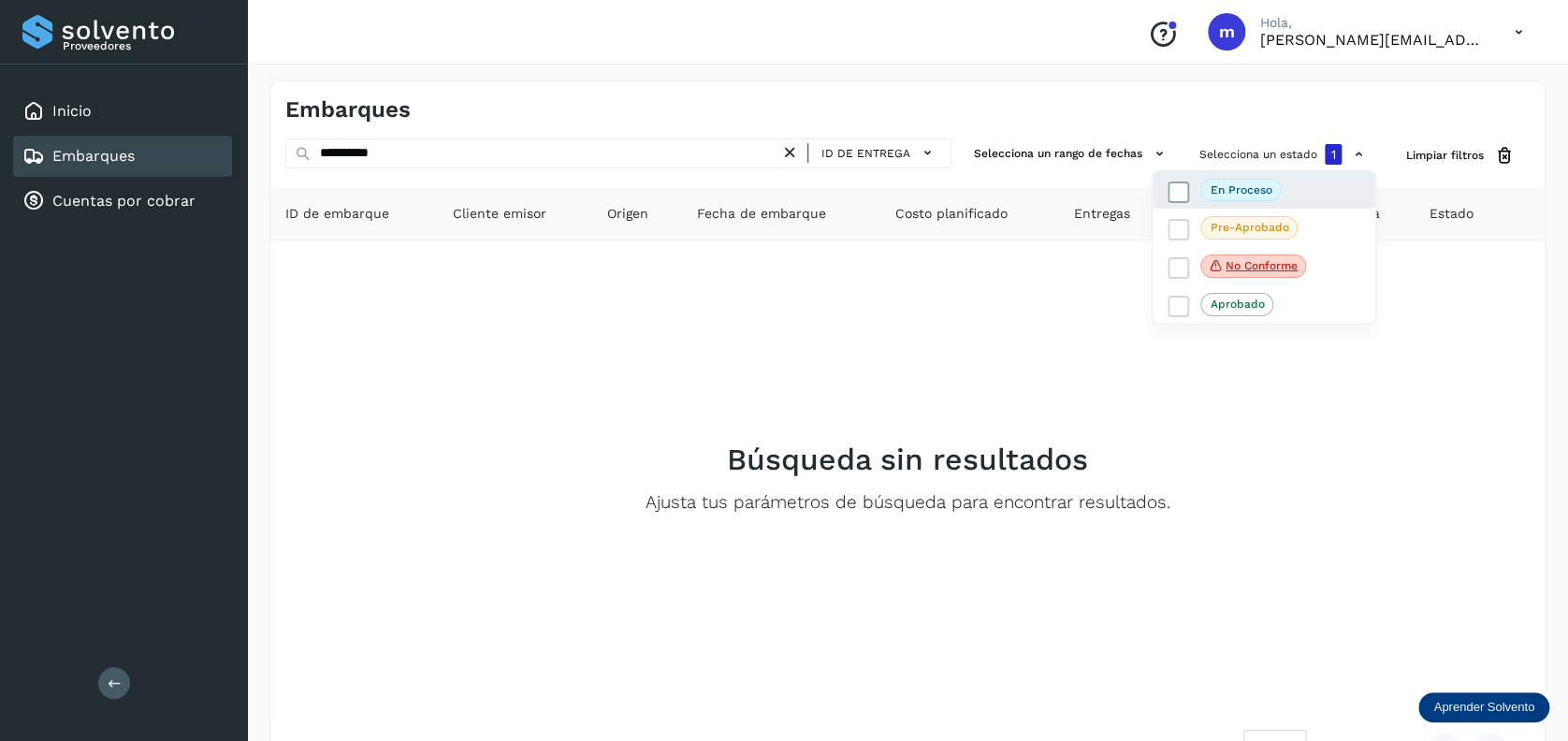
click at [1171, 190] on icon at bounding box center [1179, 192] width 19 height 19
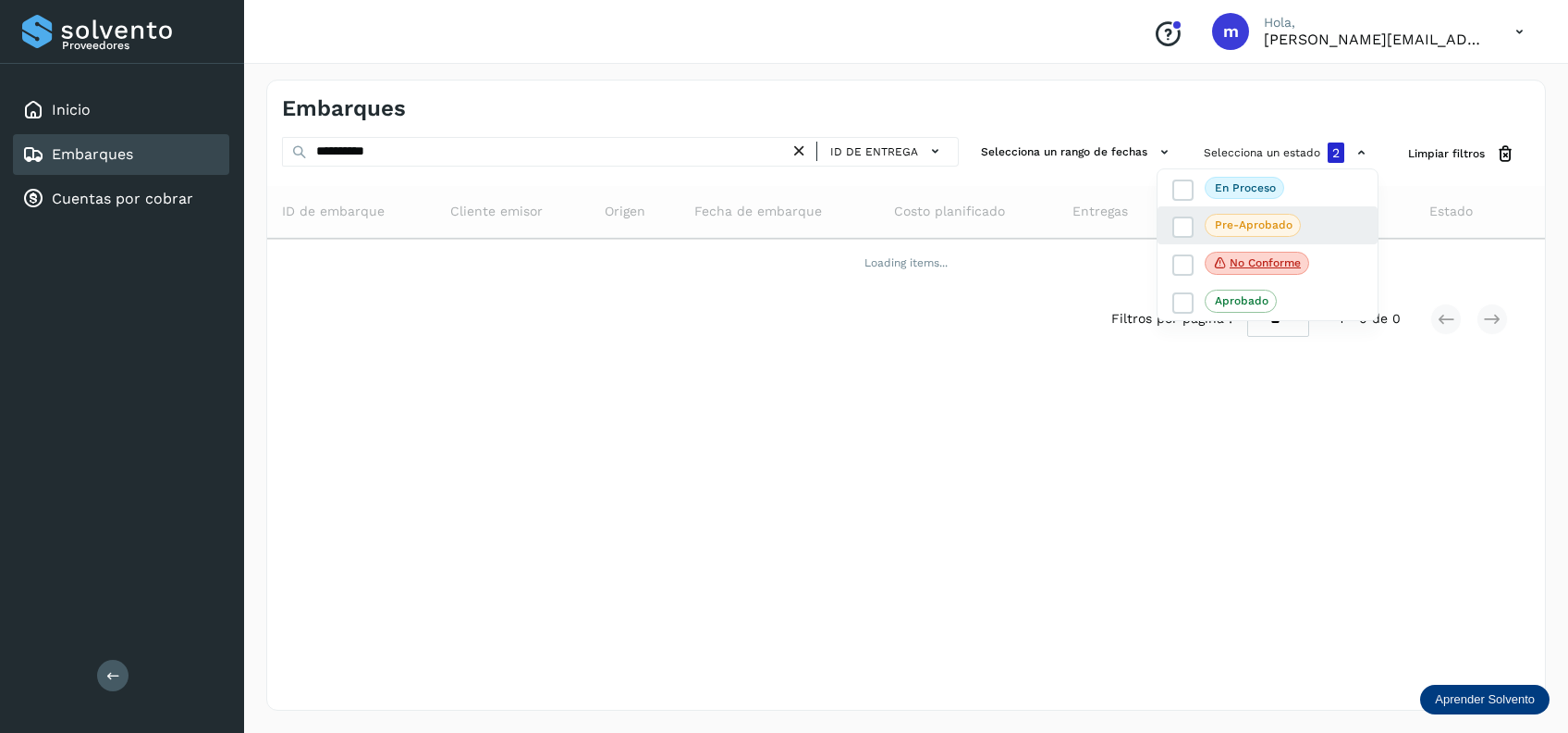
click at [1169, 282] on div "Pre-Aprobado" at bounding box center [1267, 301] width 220 height 37
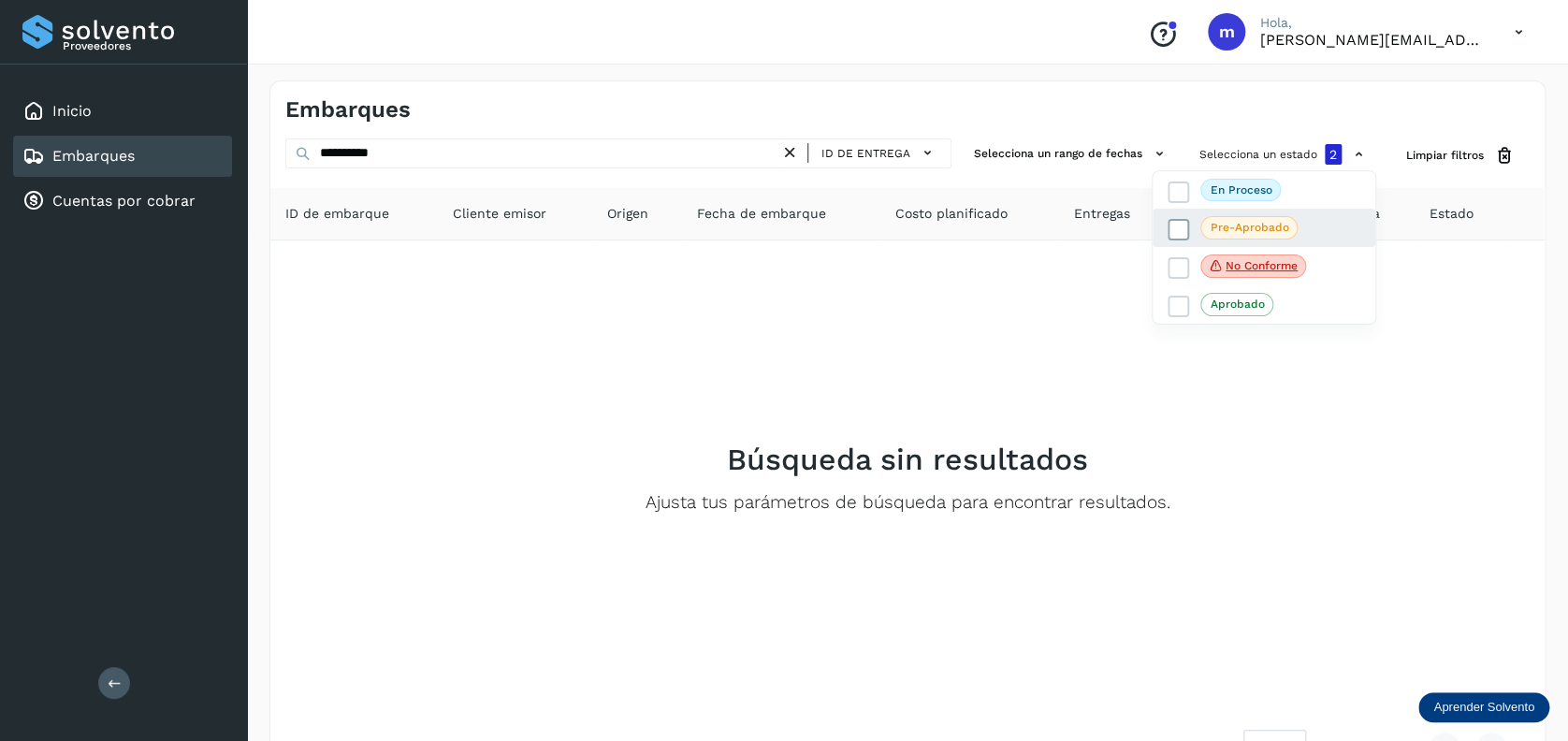
click at [1193, 232] on label "Pre-Aprobado" at bounding box center [1232, 227] width 130 height 23
click at [1192, 302] on label "Aprobado" at bounding box center [1221, 304] width 106 height 23
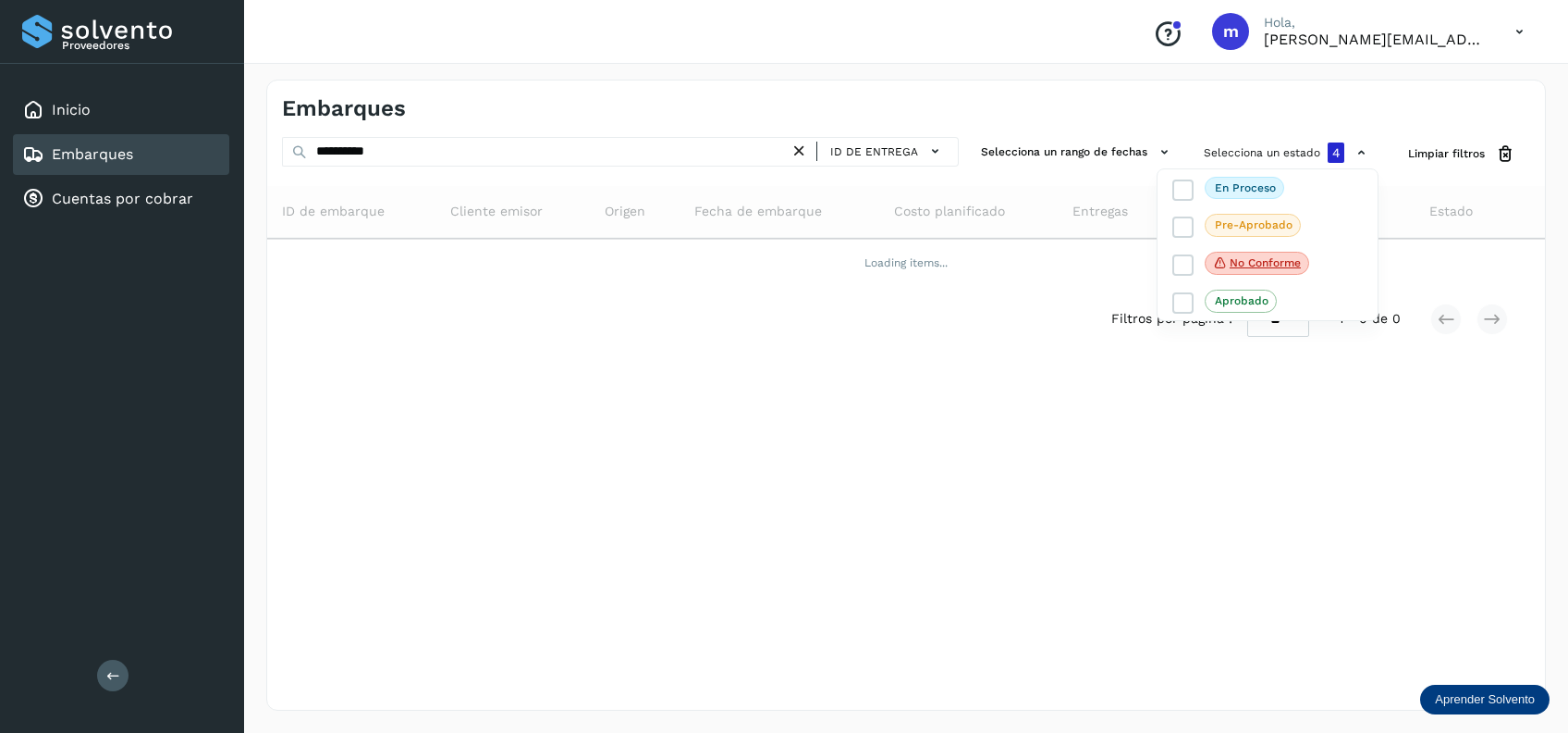
click at [627, 153] on div at bounding box center [784, 366] width 1568 height 733
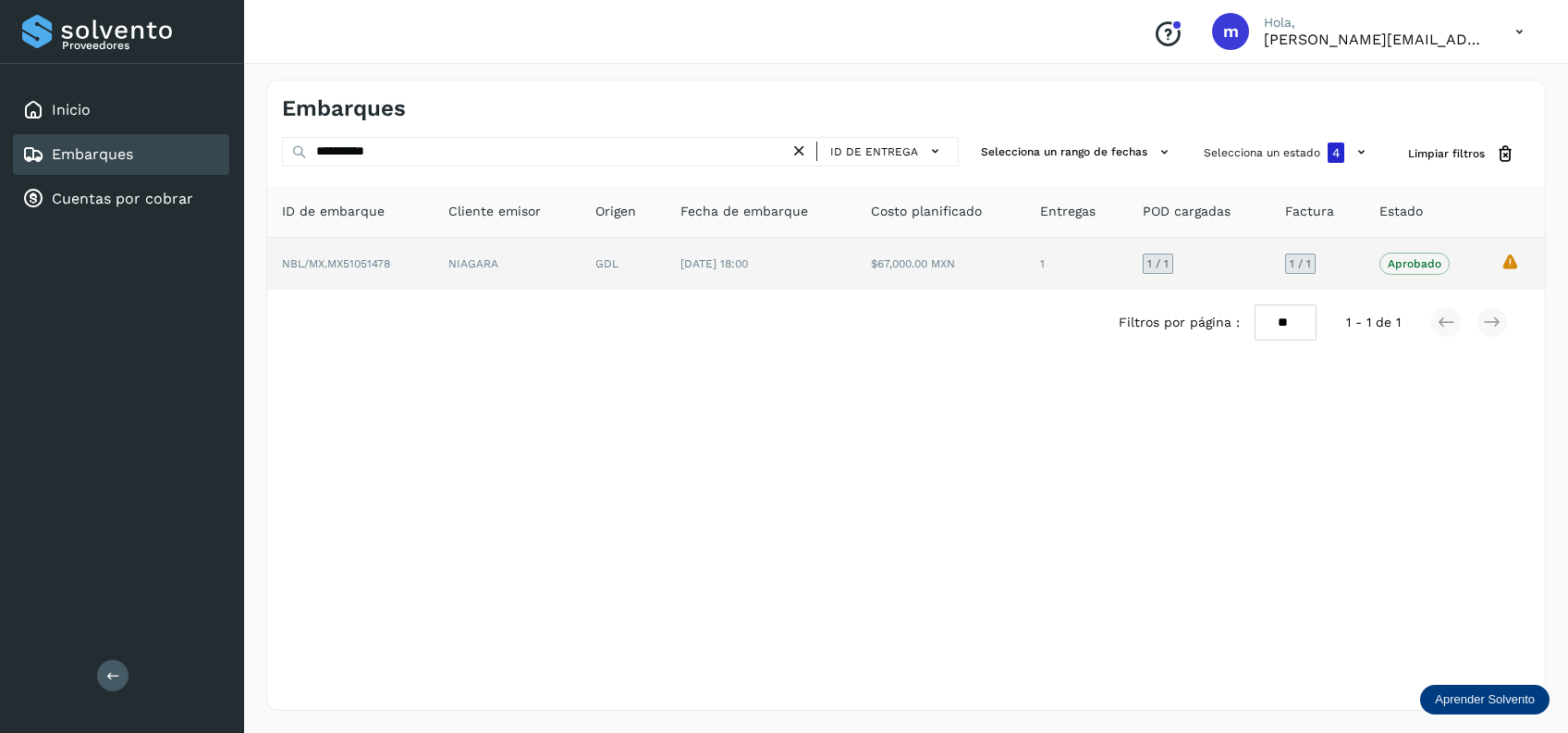
click at [856, 271] on td "[DATE] 18:00" at bounding box center [941, 263] width 170 height 51
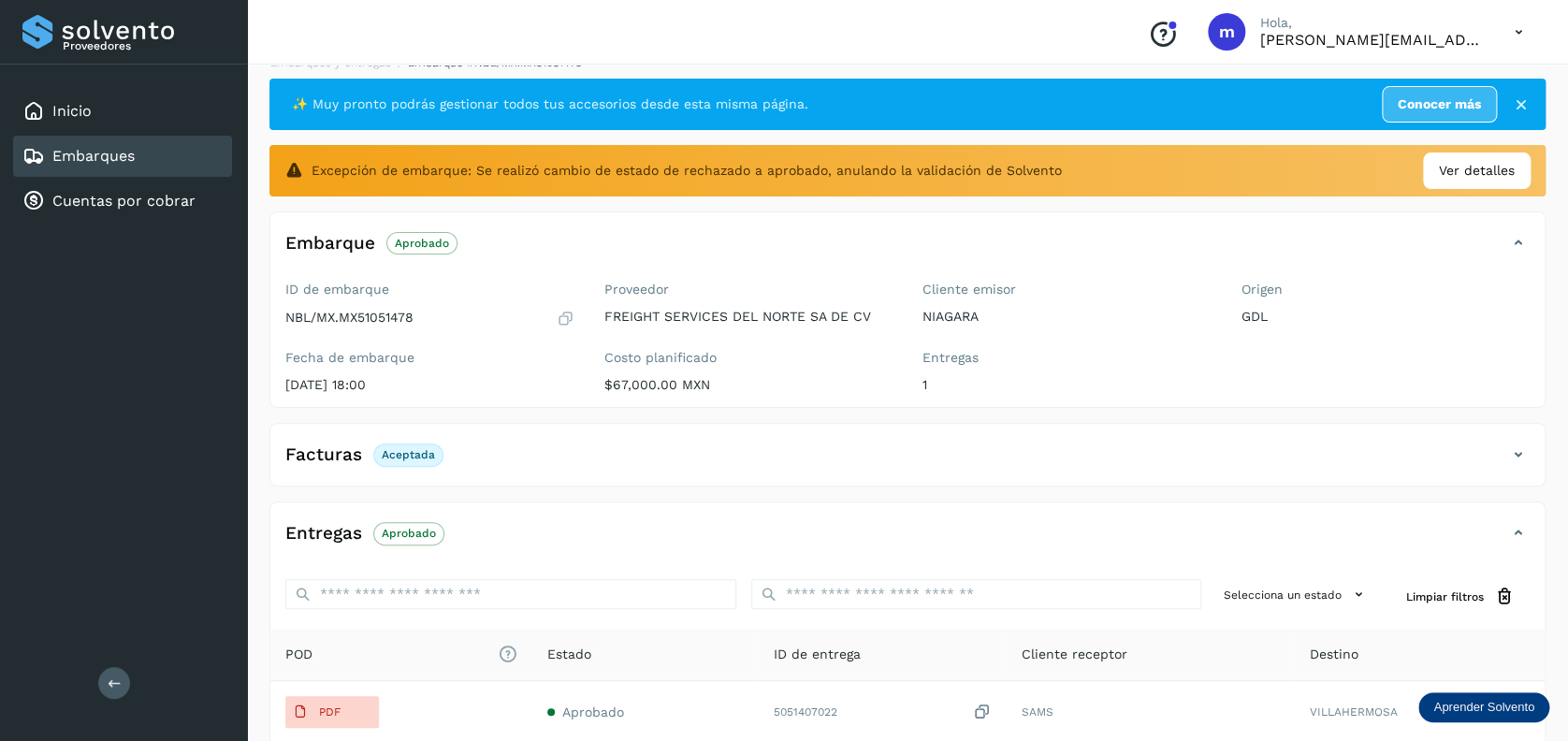
scroll to position [49, 0]
